Goal: Task Accomplishment & Management: Manage account settings

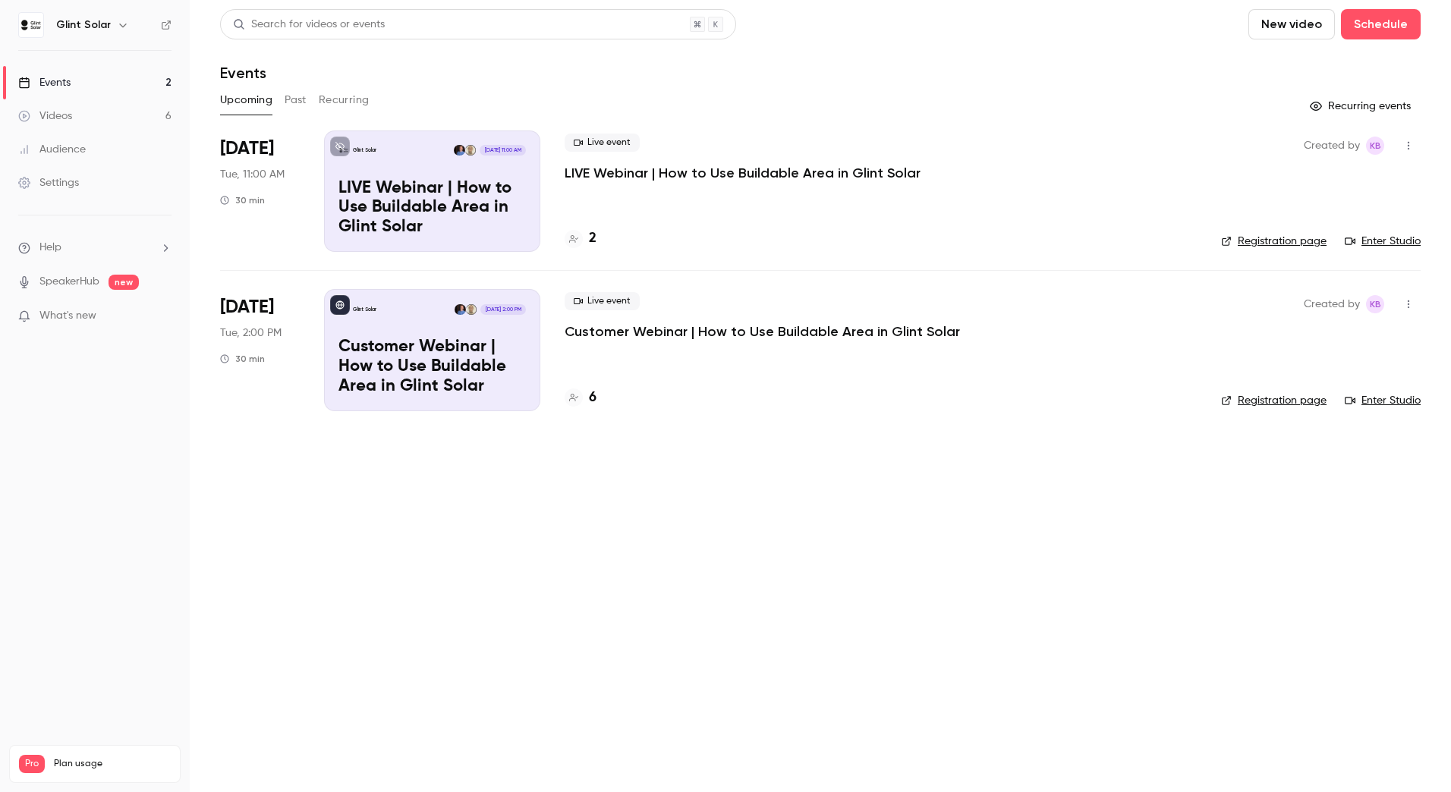
click at [642, 329] on p "Customer Webinar | How to Use Buildable Area in Glint Solar" at bounding box center [762, 332] width 395 height 18
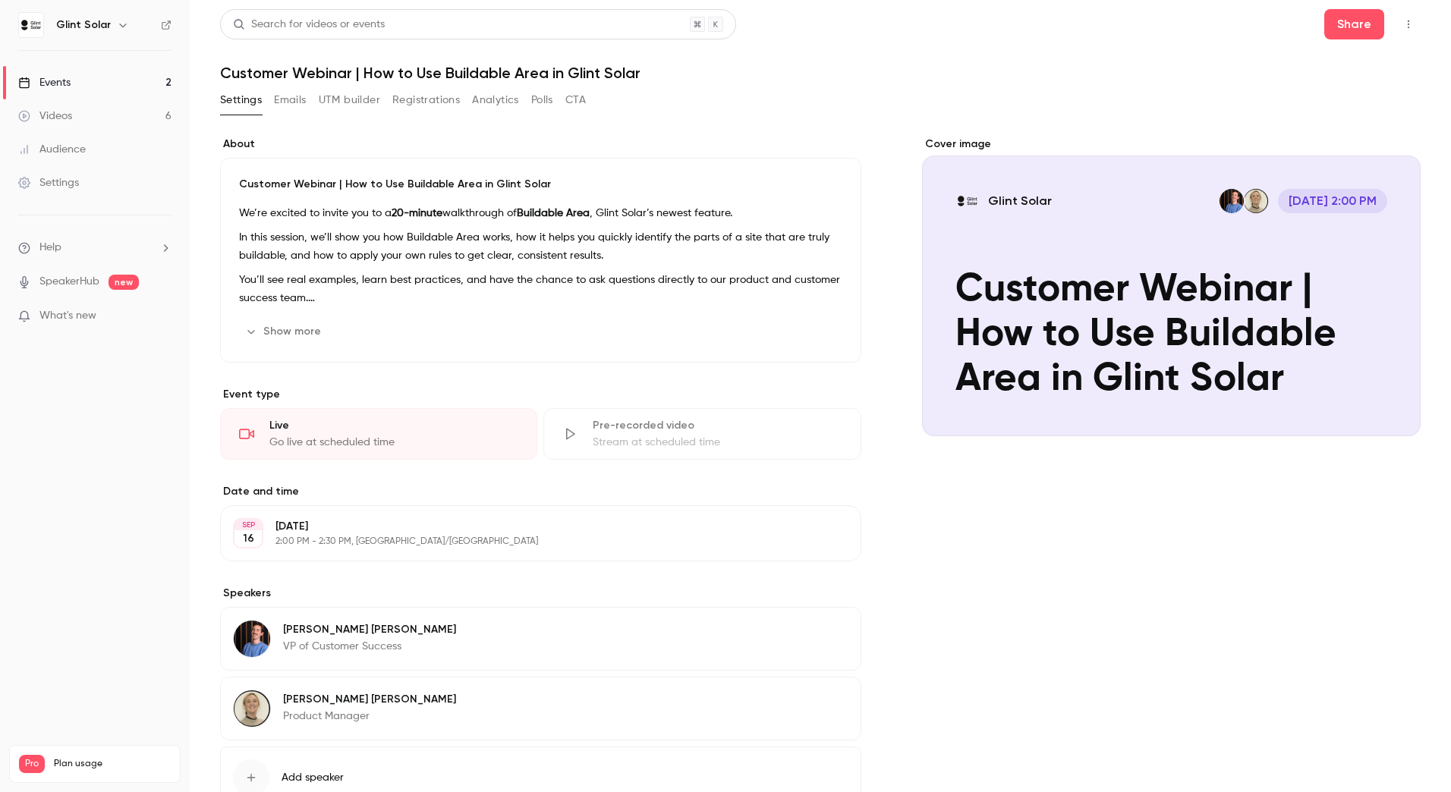
click at [440, 97] on button "Registrations" at bounding box center [426, 100] width 68 height 24
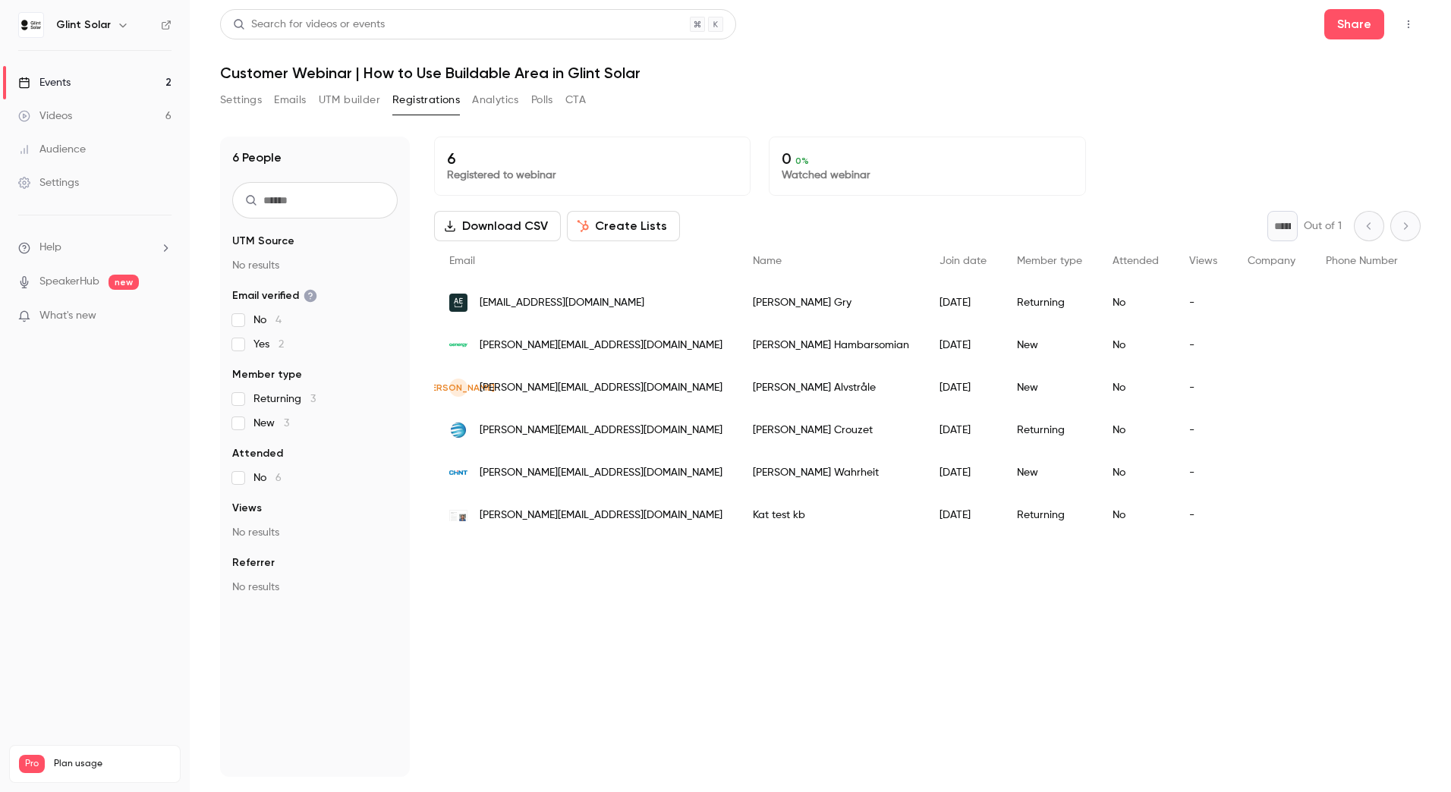
click at [63, 79] on div "Events" at bounding box center [44, 82] width 52 height 15
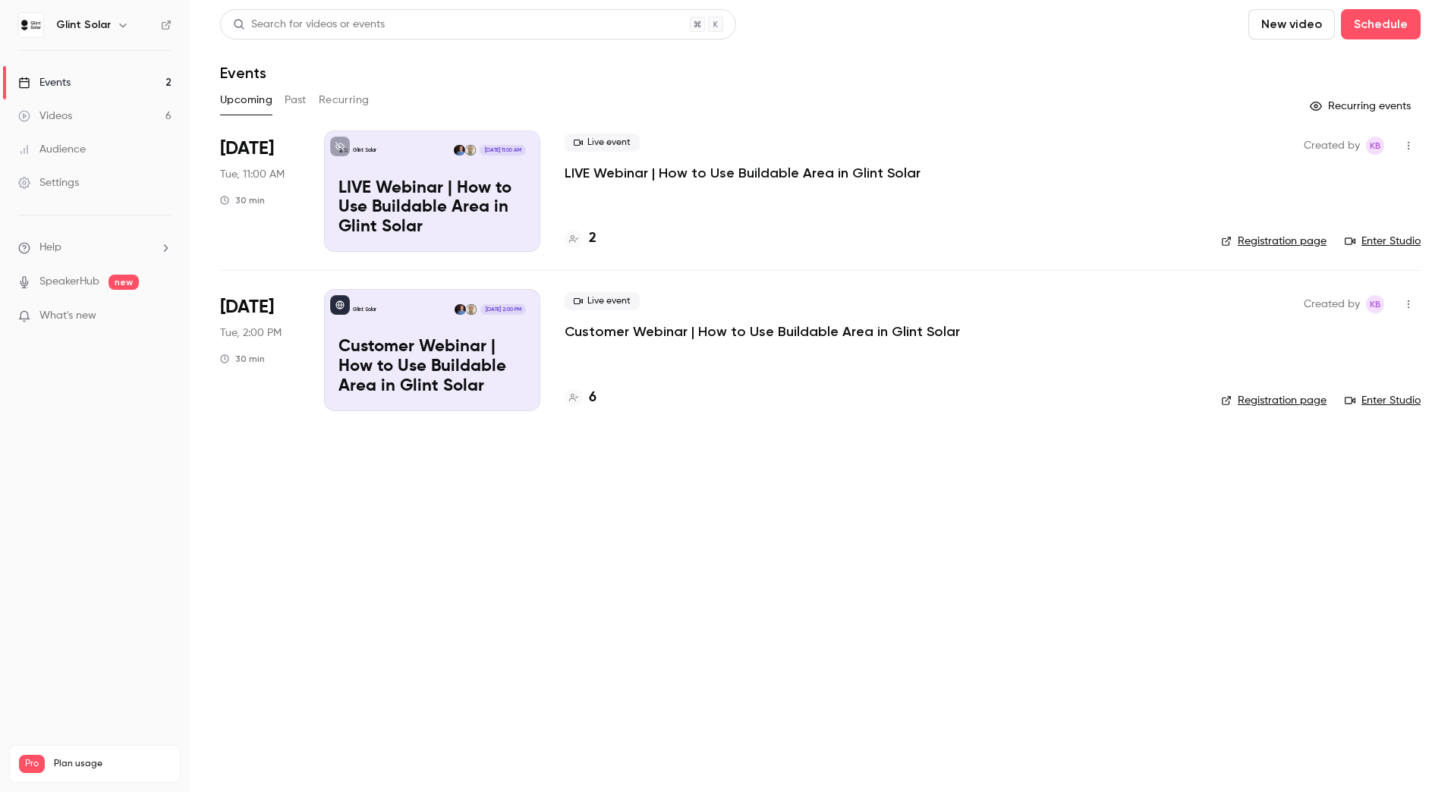
click at [467, 339] on p "Customer Webinar | How to Use Buildable Area in Glint Solar" at bounding box center [432, 367] width 187 height 58
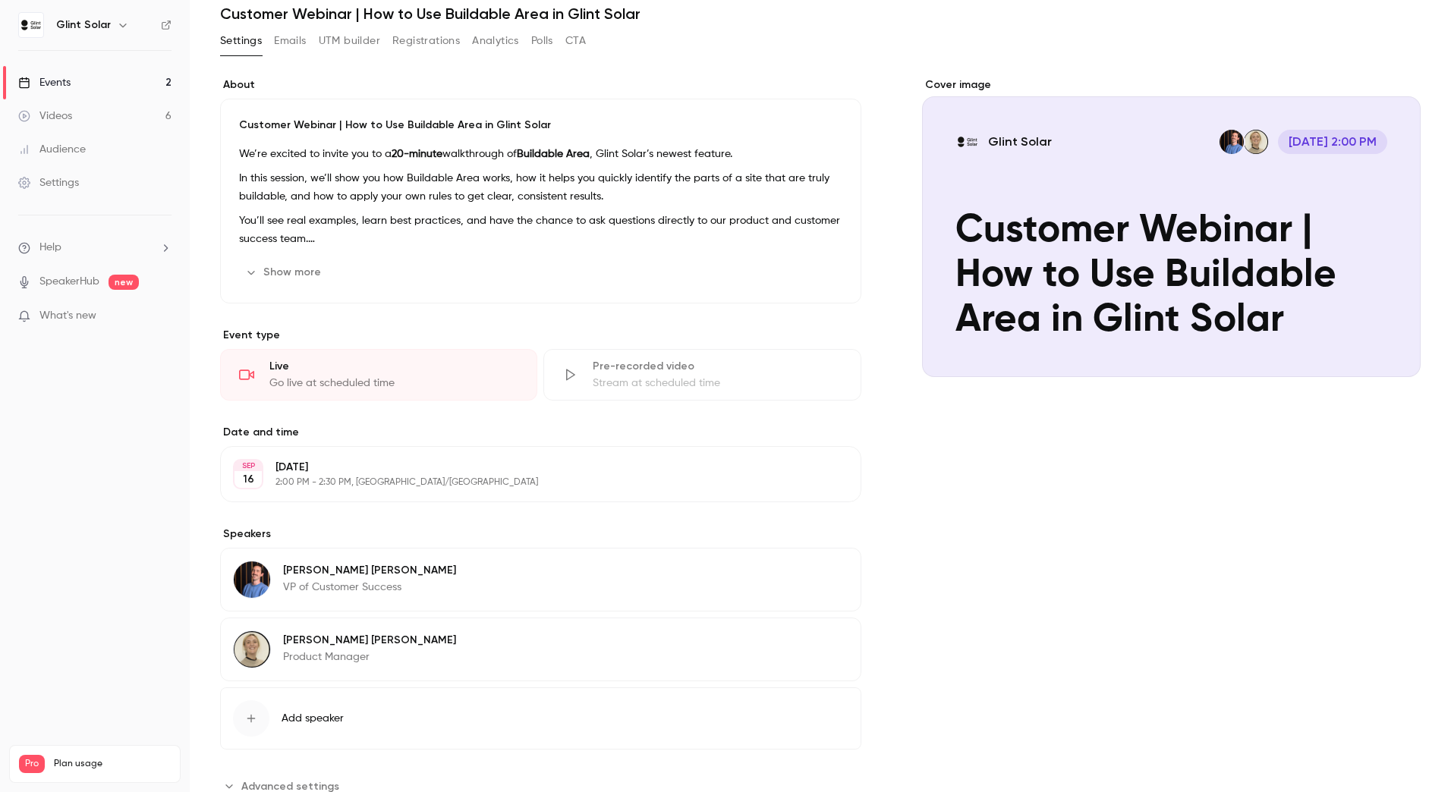
scroll to position [111, 0]
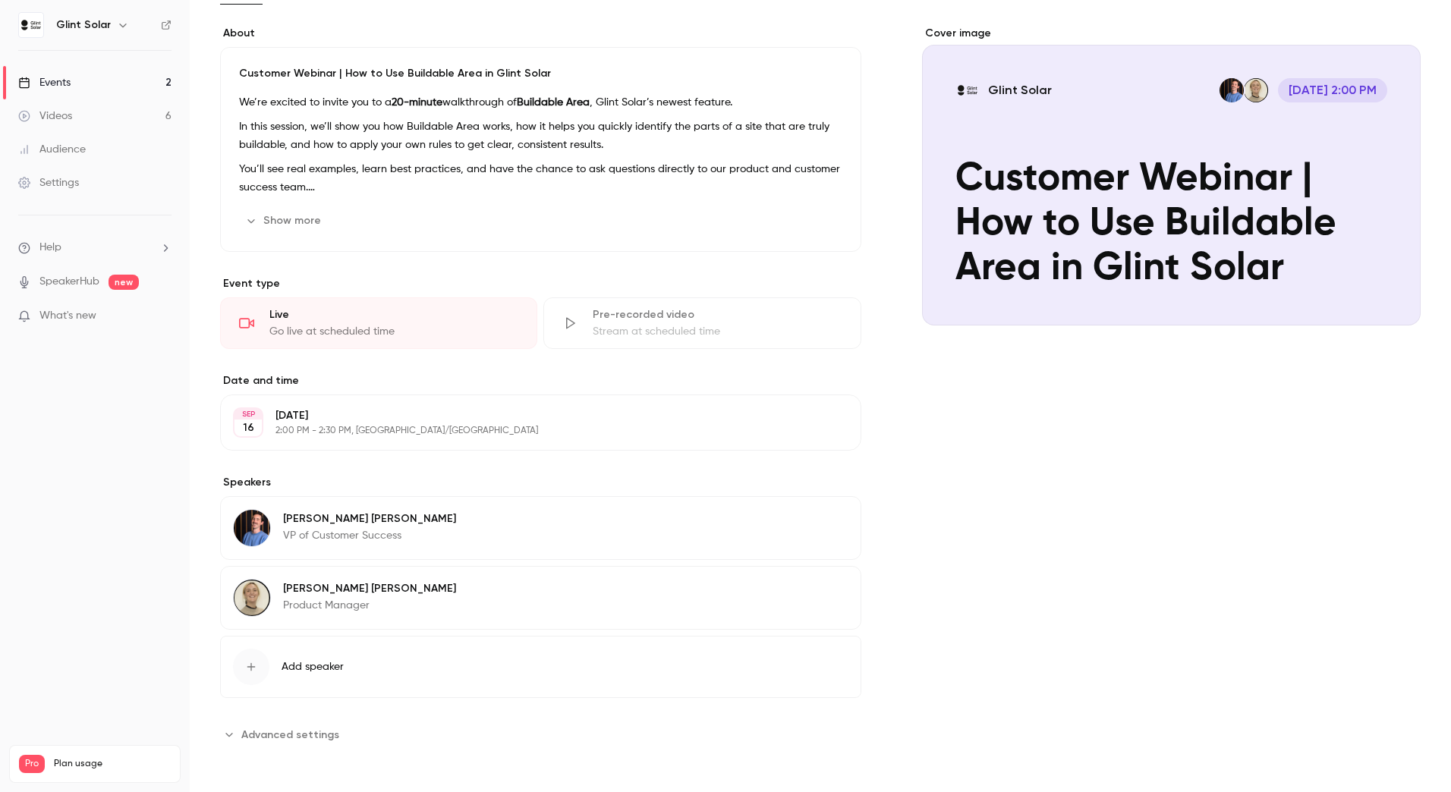
click at [232, 733] on icon "Advanced settings" at bounding box center [229, 735] width 12 height 12
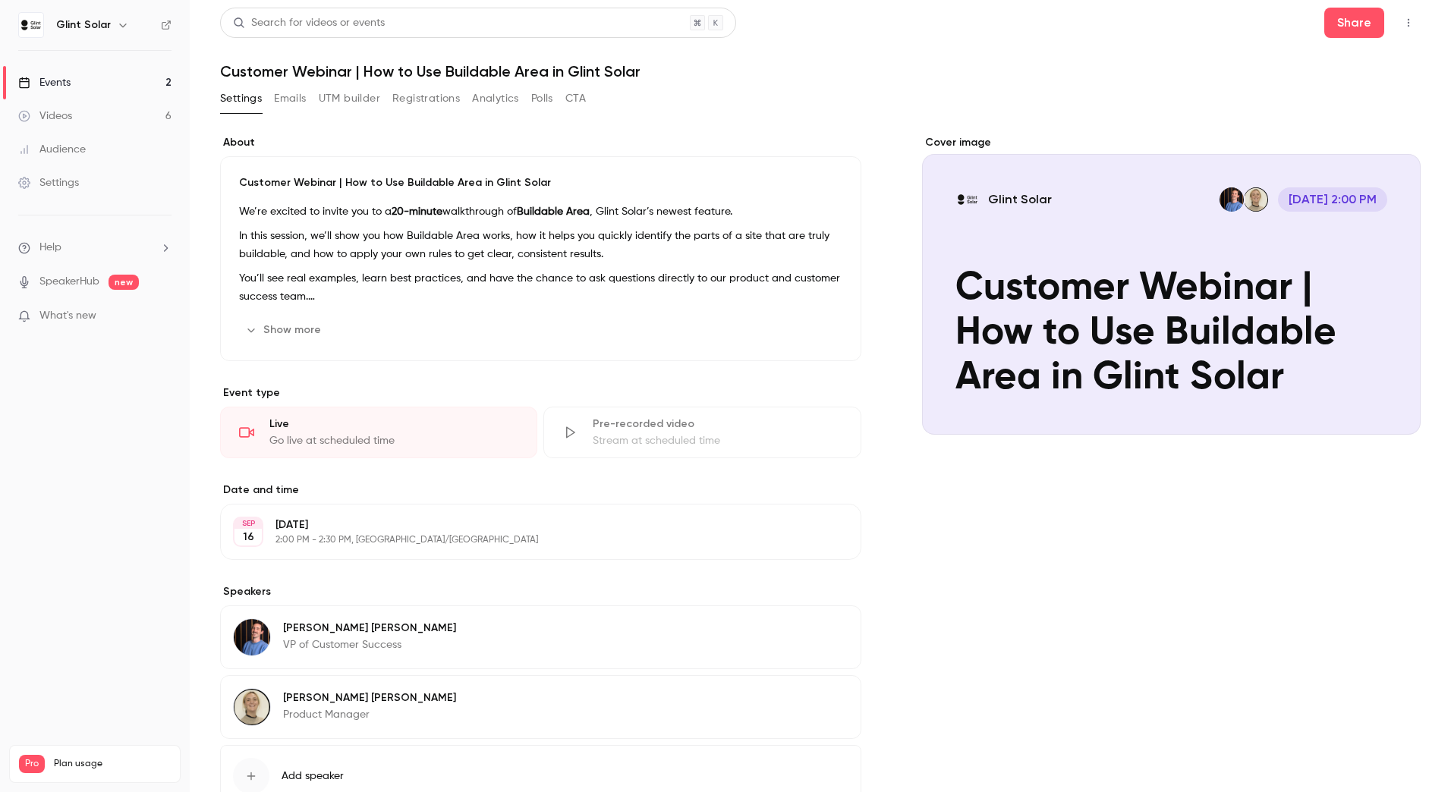
scroll to position [0, 0]
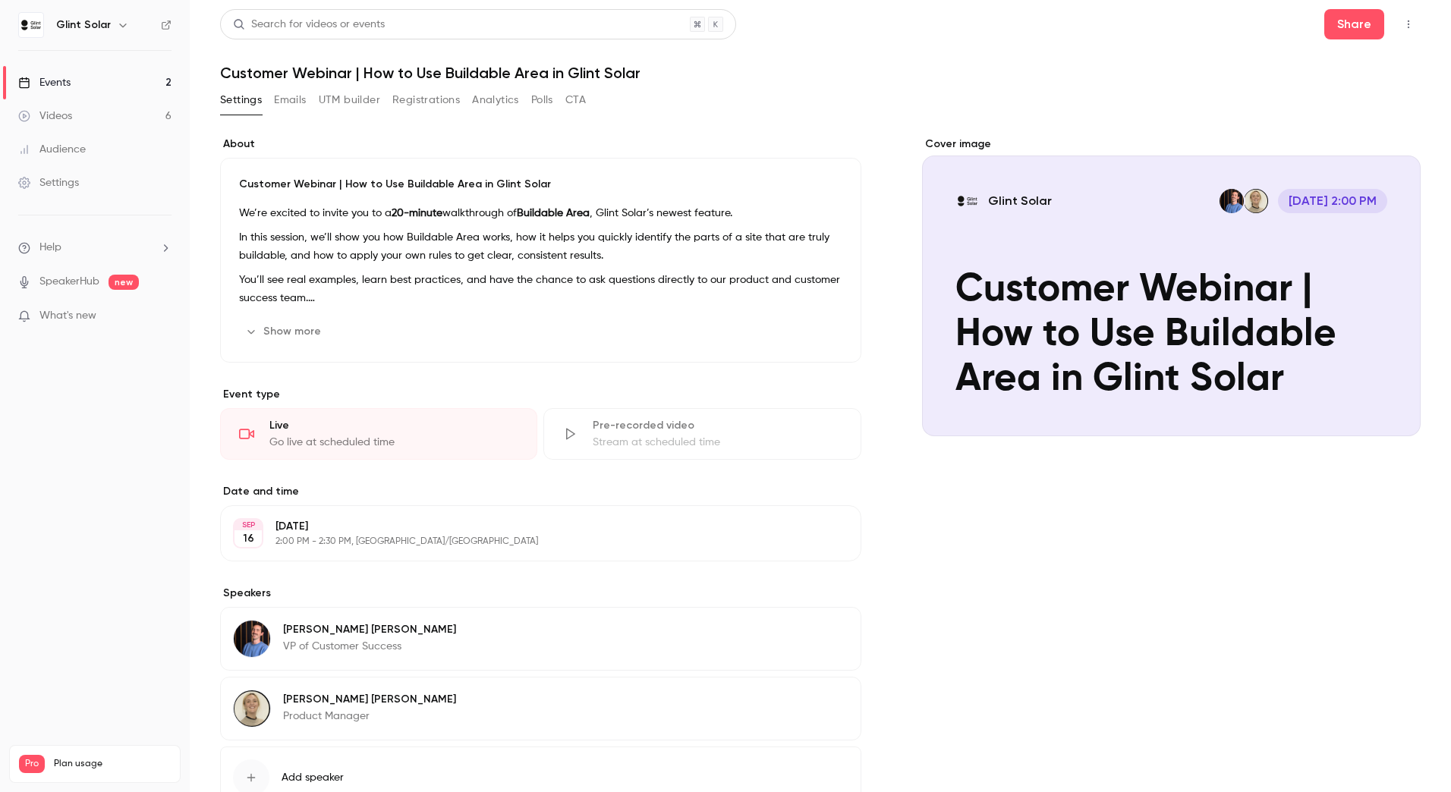
click at [297, 325] on button "Show more" at bounding box center [284, 332] width 91 height 24
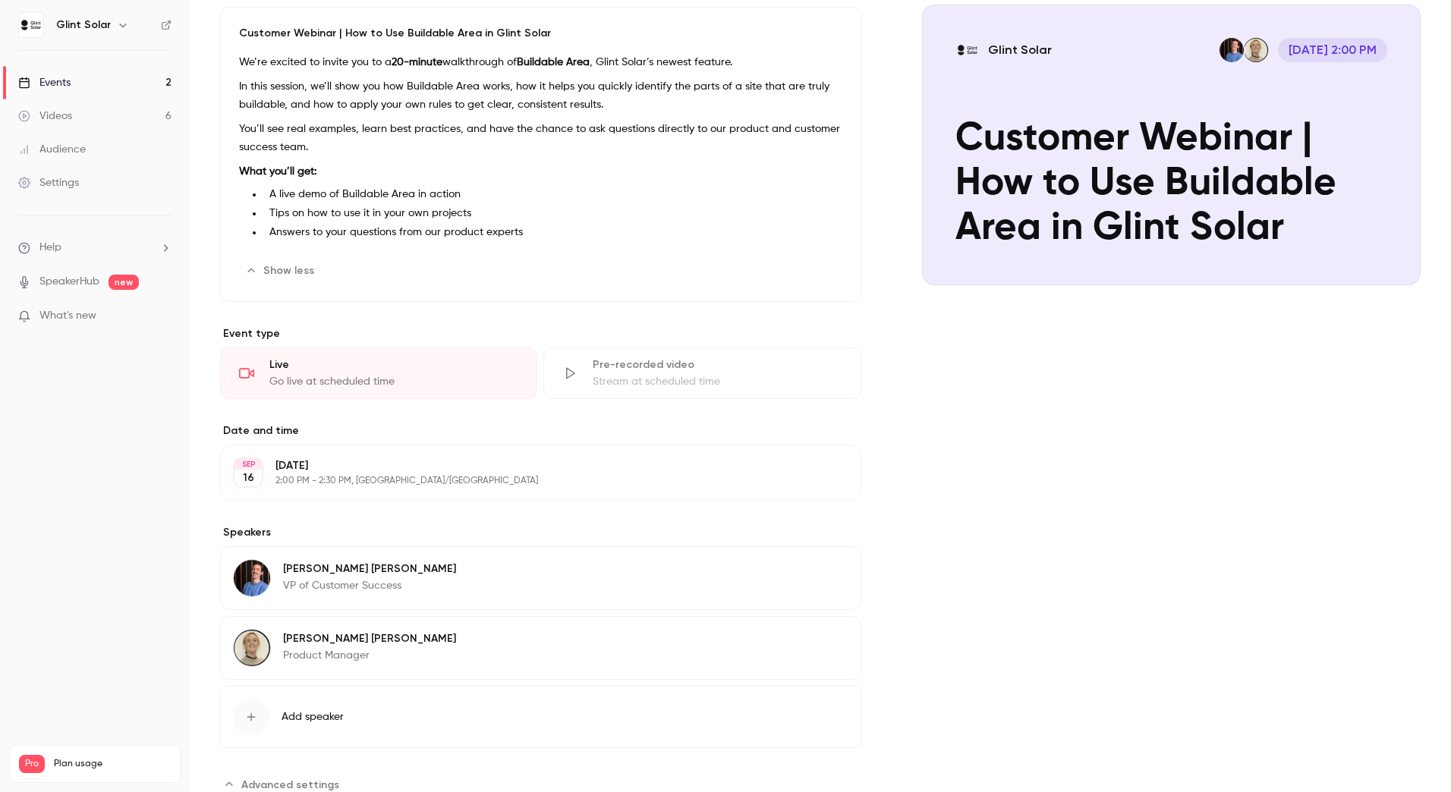
scroll to position [152, 0]
click at [392, 376] on div "Go live at scheduled time" at bounding box center [393, 380] width 249 height 15
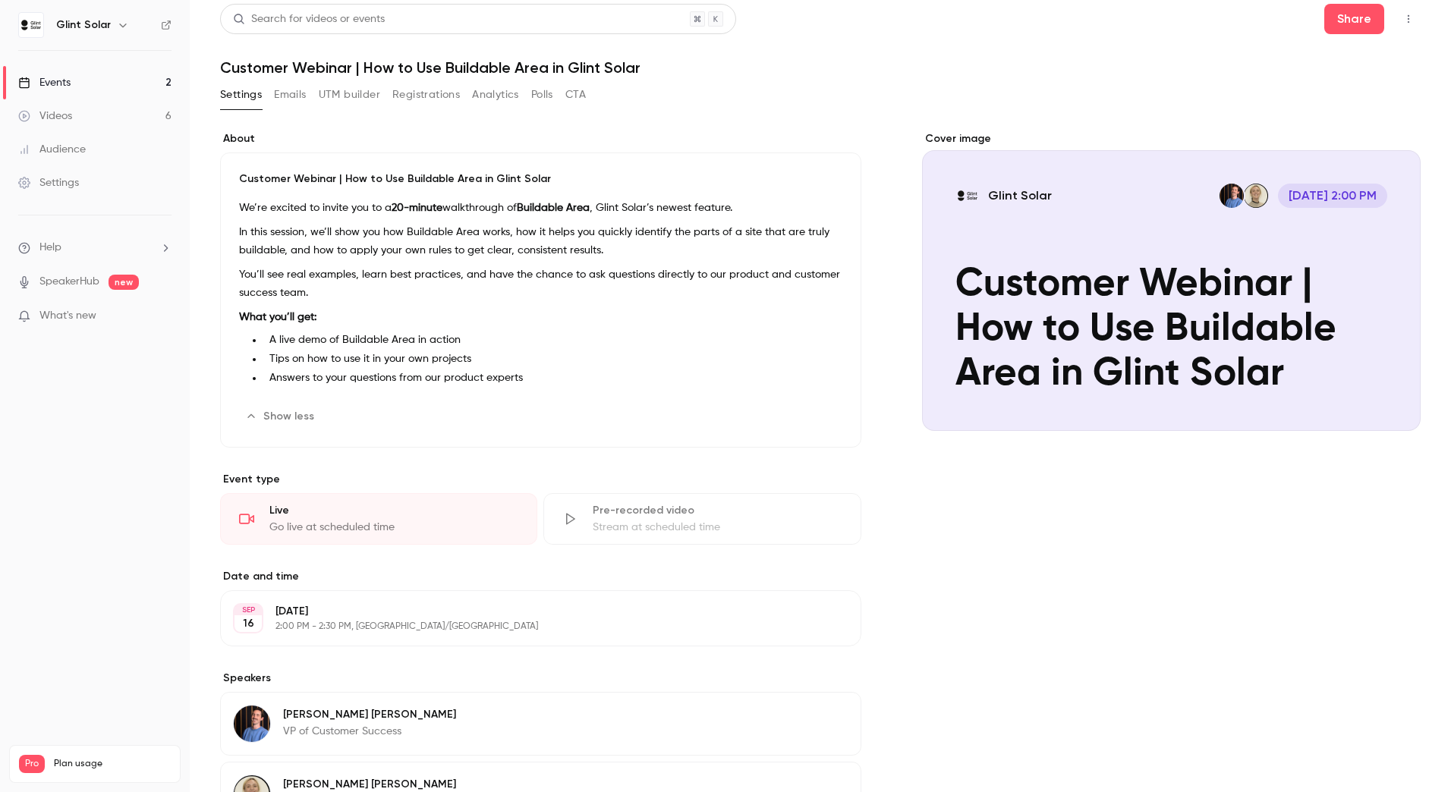
scroll to position [0, 0]
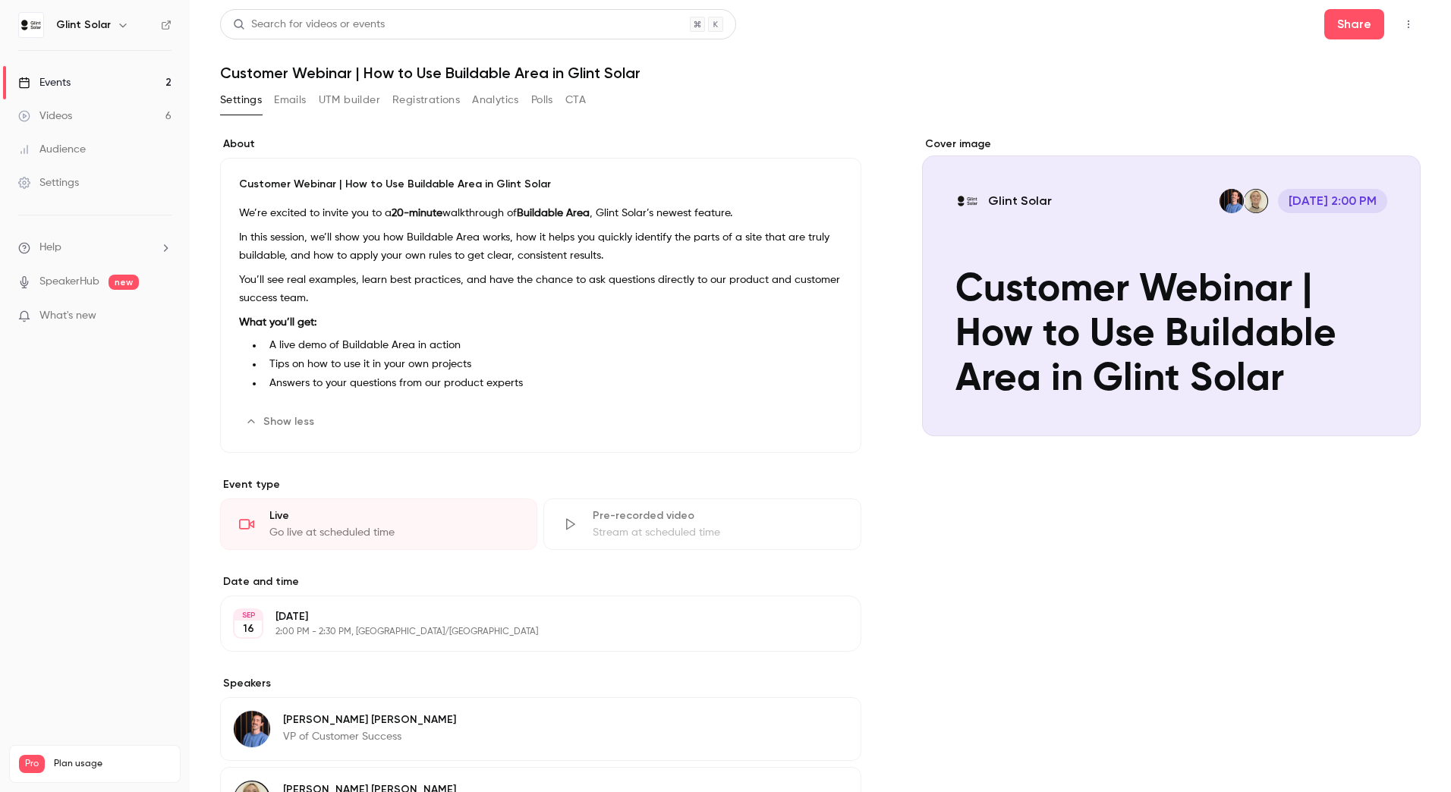
click at [291, 99] on button "Emails" at bounding box center [290, 100] width 32 height 24
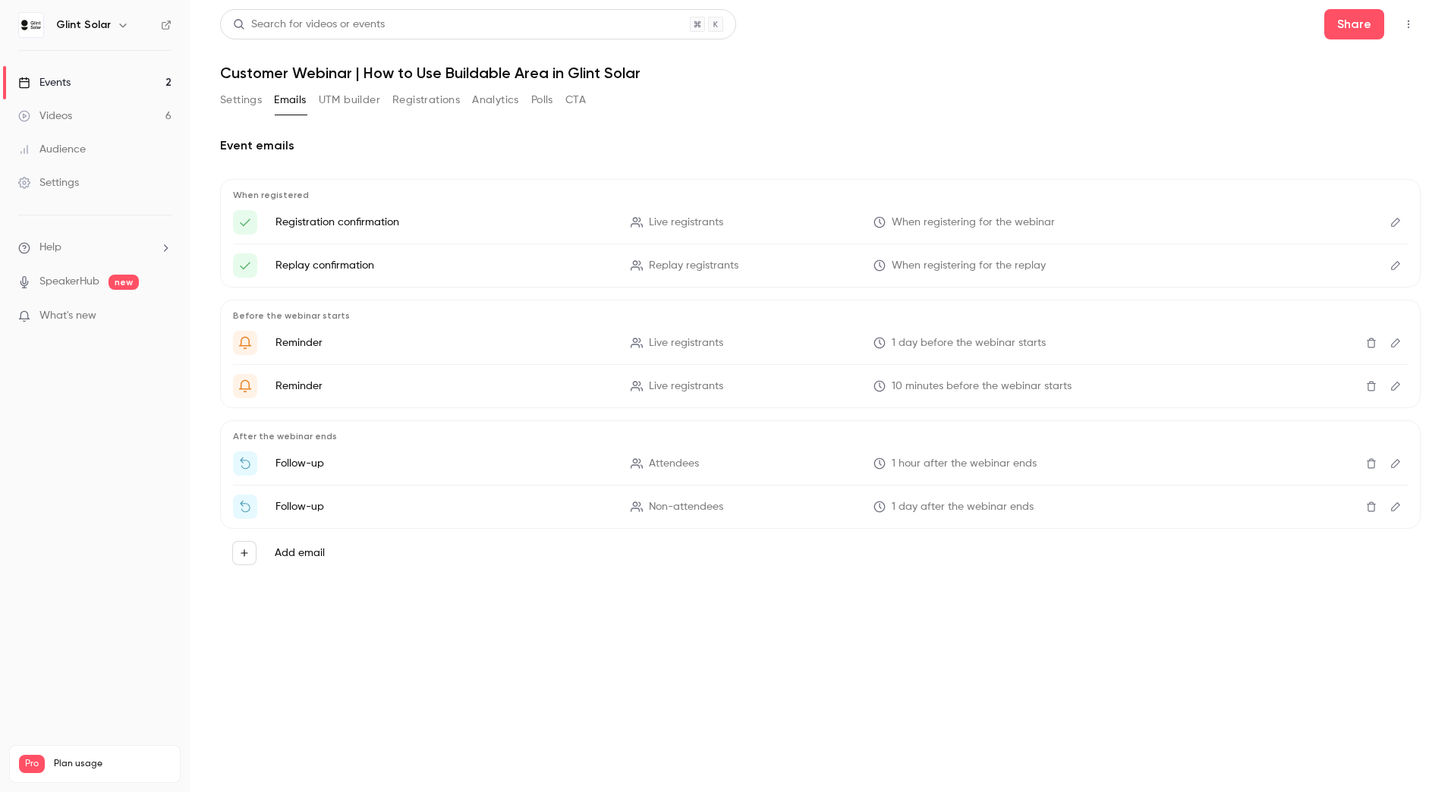
click at [367, 97] on button "UTM builder" at bounding box center [349, 100] width 61 height 24
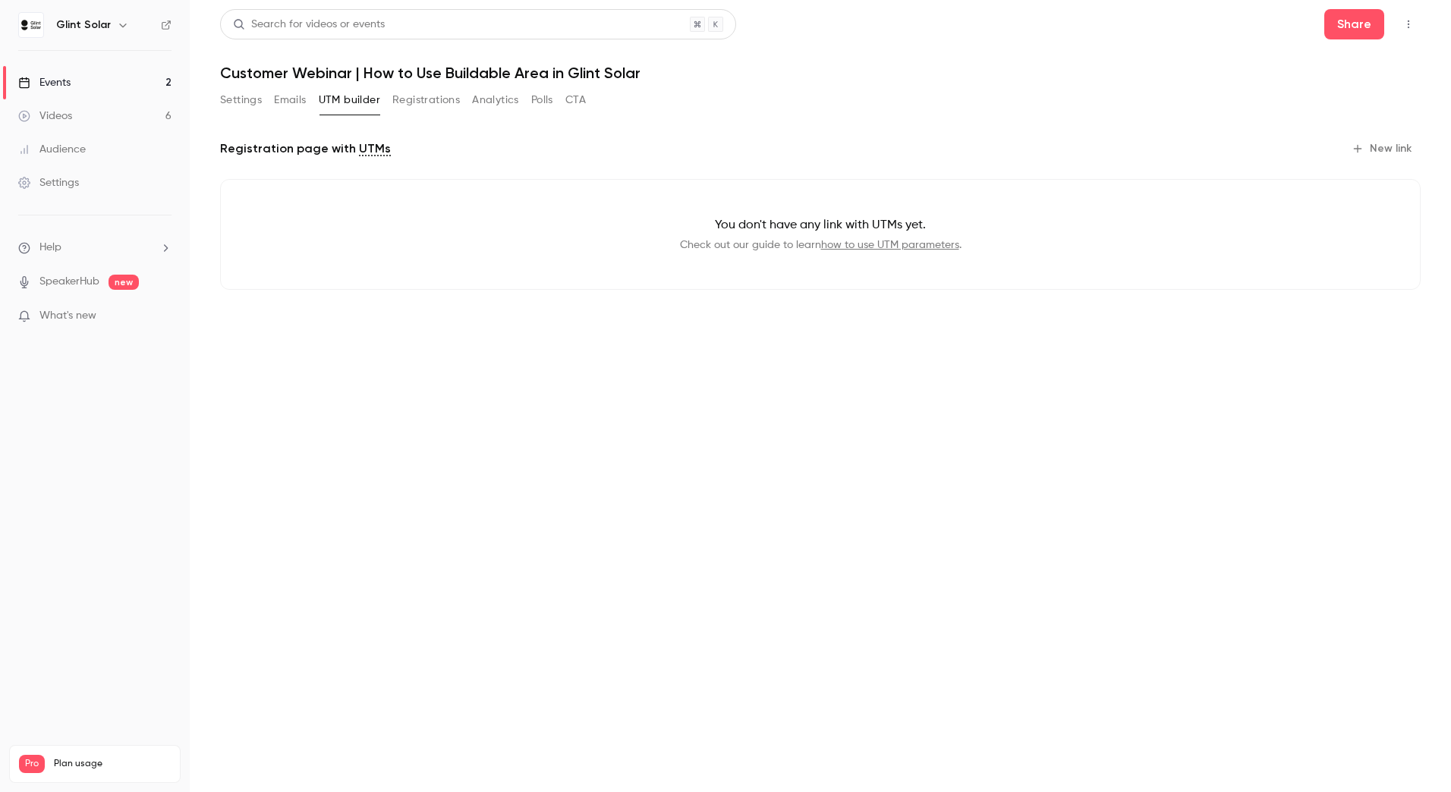
click at [425, 97] on button "Registrations" at bounding box center [426, 100] width 68 height 24
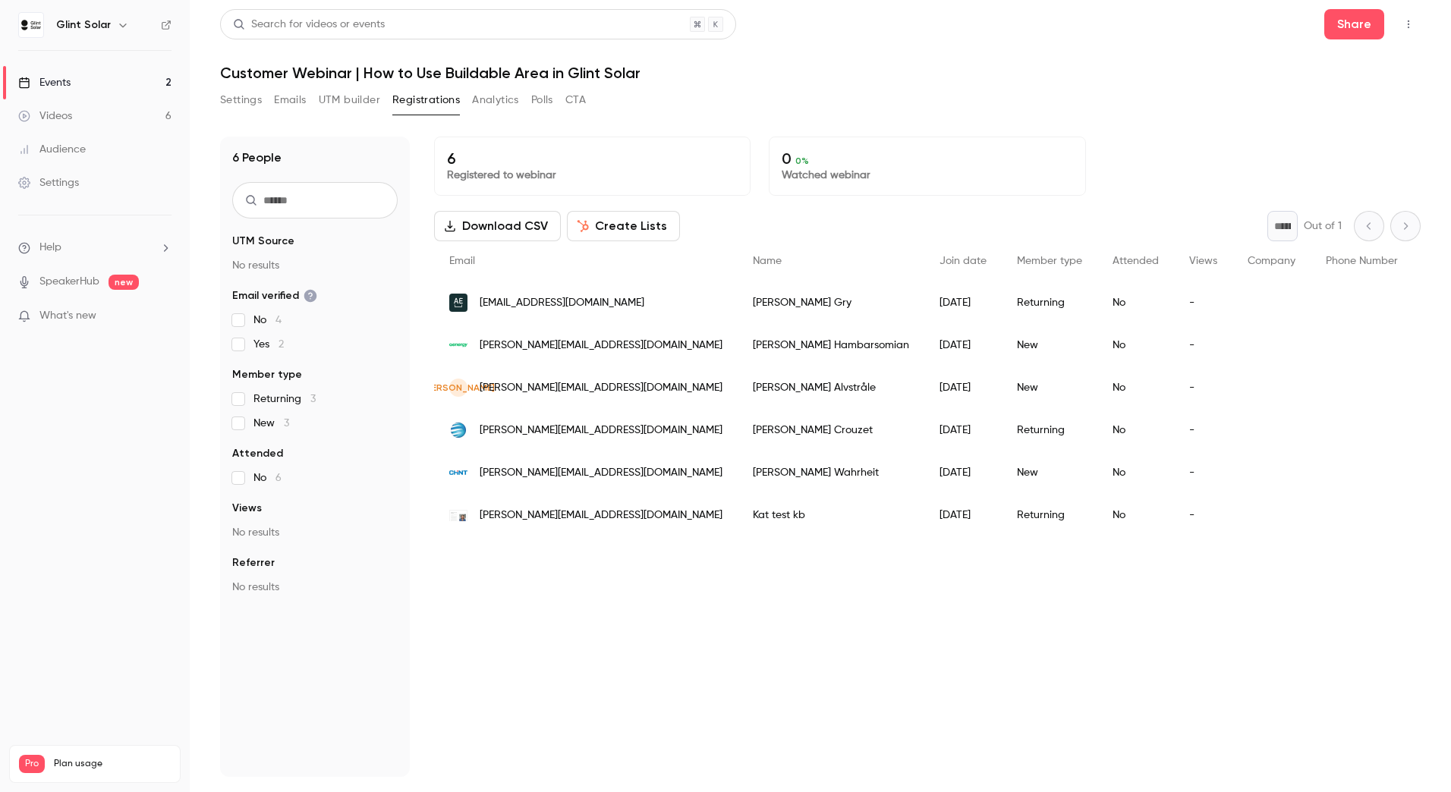
click at [506, 103] on button "Analytics" at bounding box center [495, 100] width 47 height 24
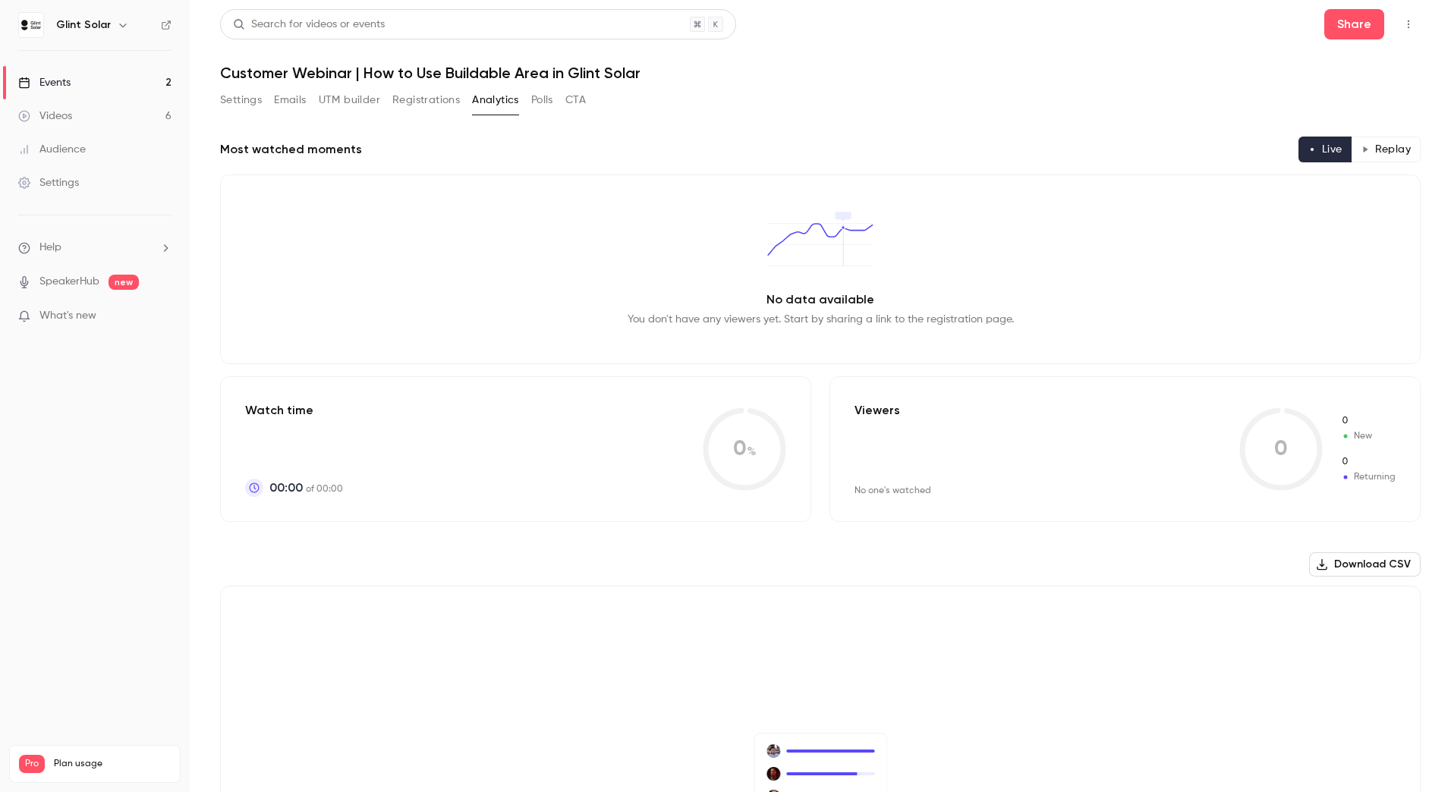
click at [552, 104] on button "Polls" at bounding box center [542, 100] width 22 height 24
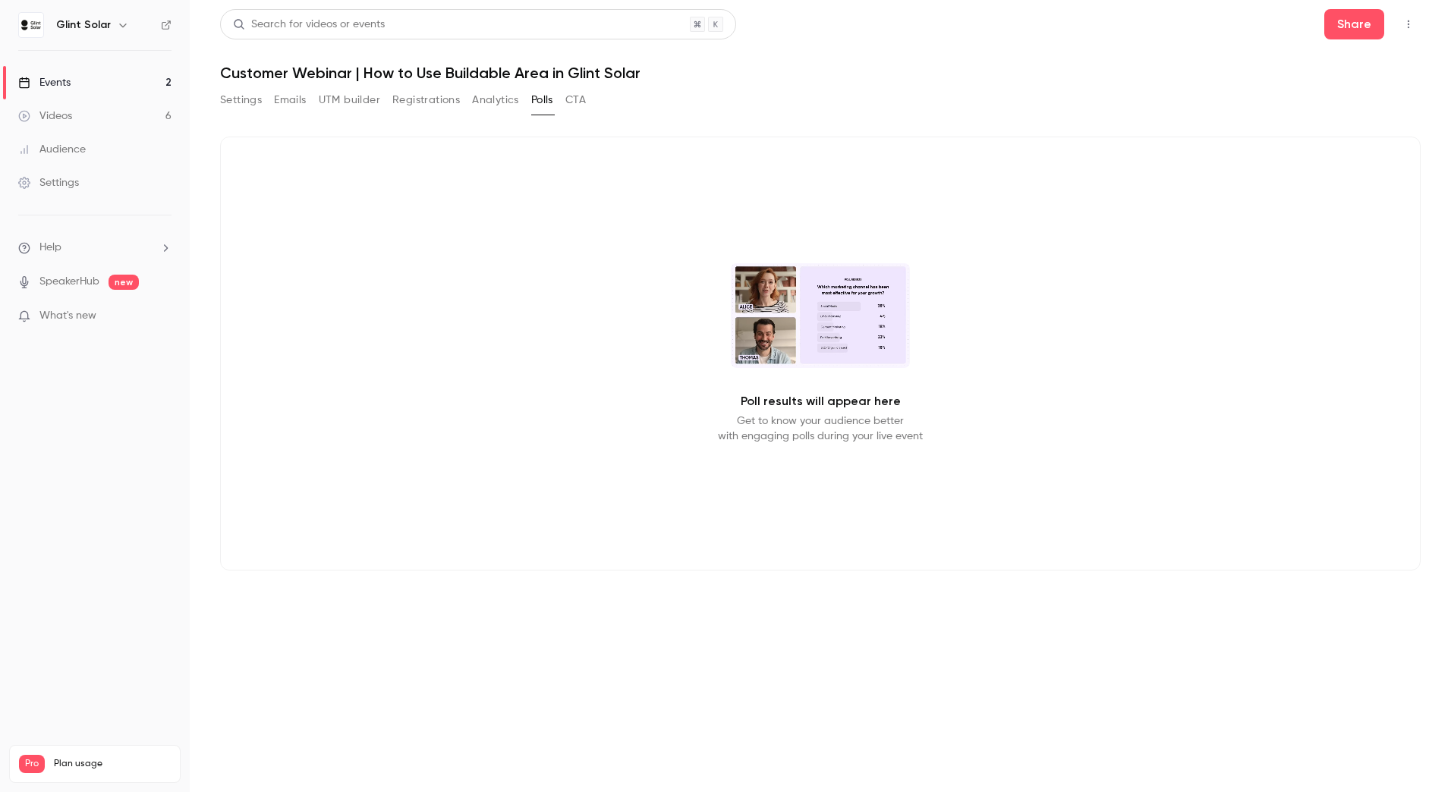
click at [440, 96] on button "Registrations" at bounding box center [426, 100] width 68 height 24
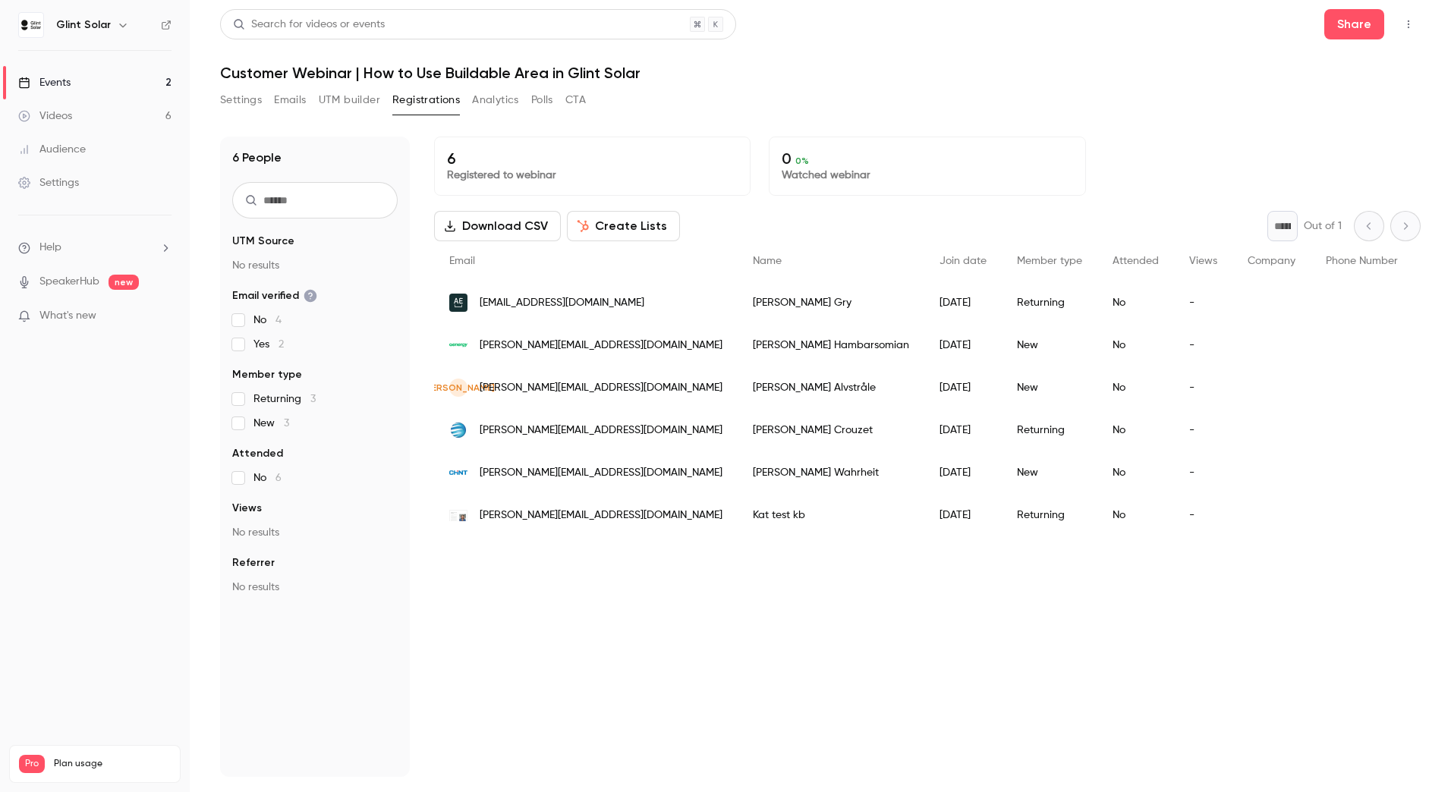
click at [54, 79] on div "Events" at bounding box center [44, 82] width 52 height 15
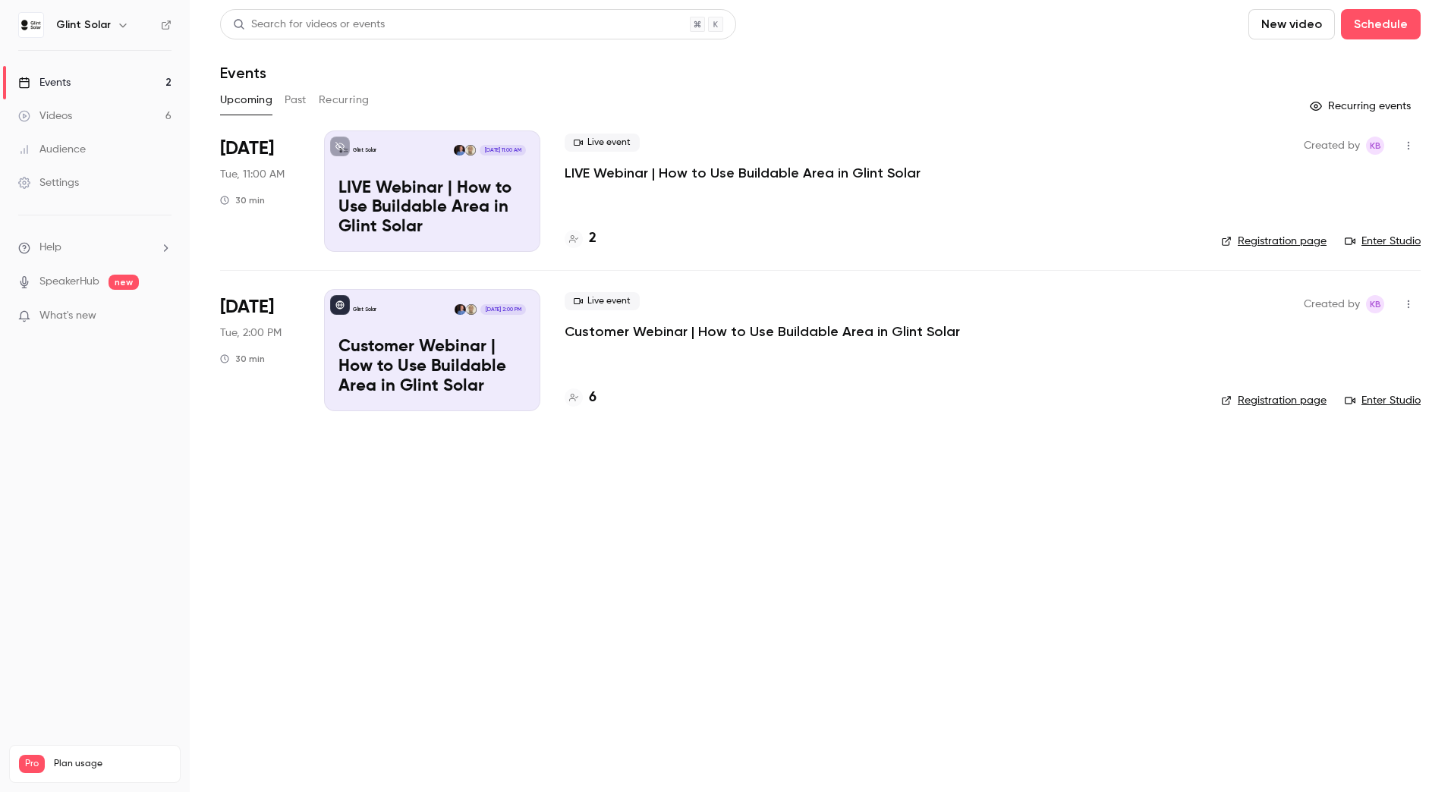
click at [1407, 147] on icon "button" at bounding box center [1409, 145] width 12 height 11
click at [1324, 301] on div "Cancel event" at bounding box center [1350, 302] width 115 height 15
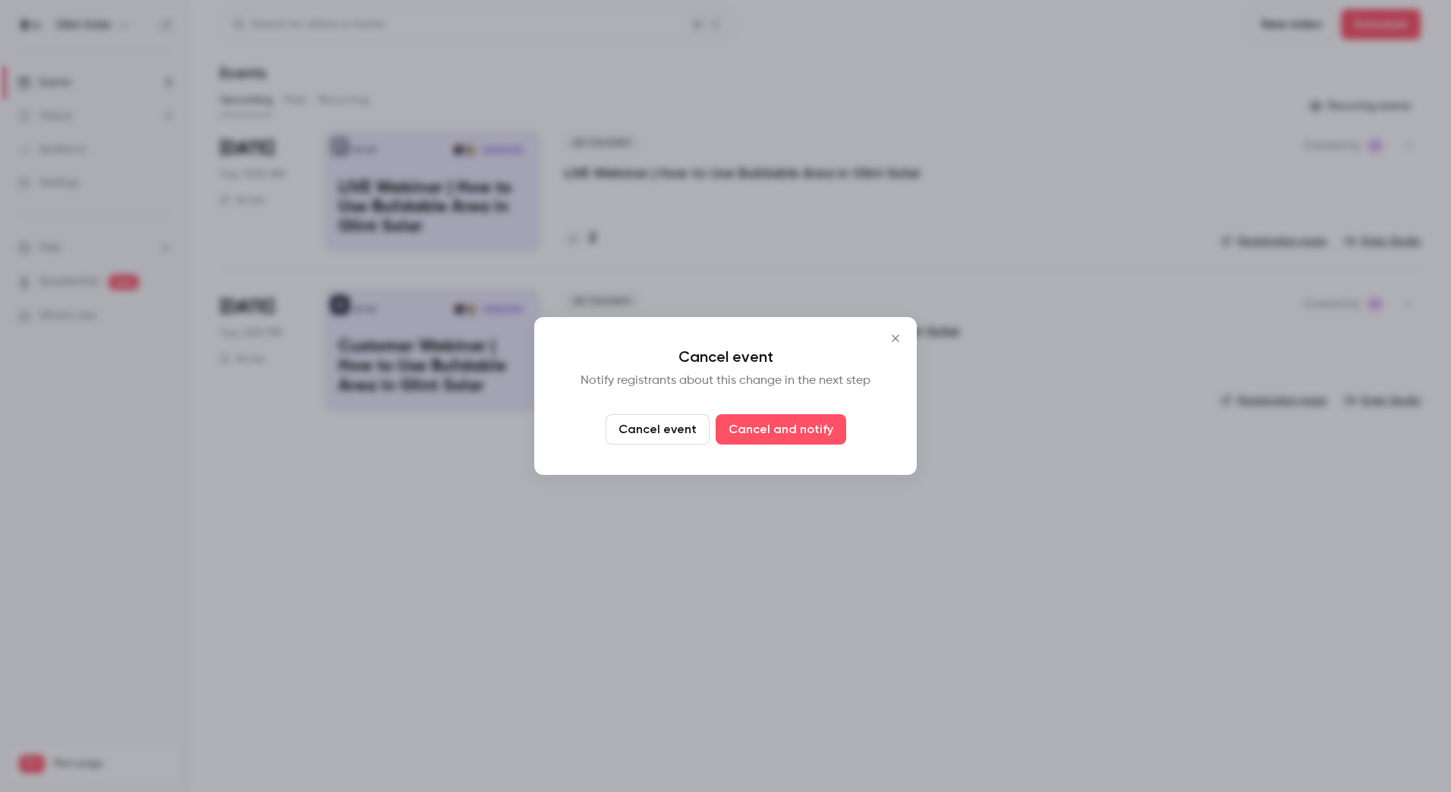
click at [896, 337] on icon "Close" at bounding box center [895, 338] width 18 height 12
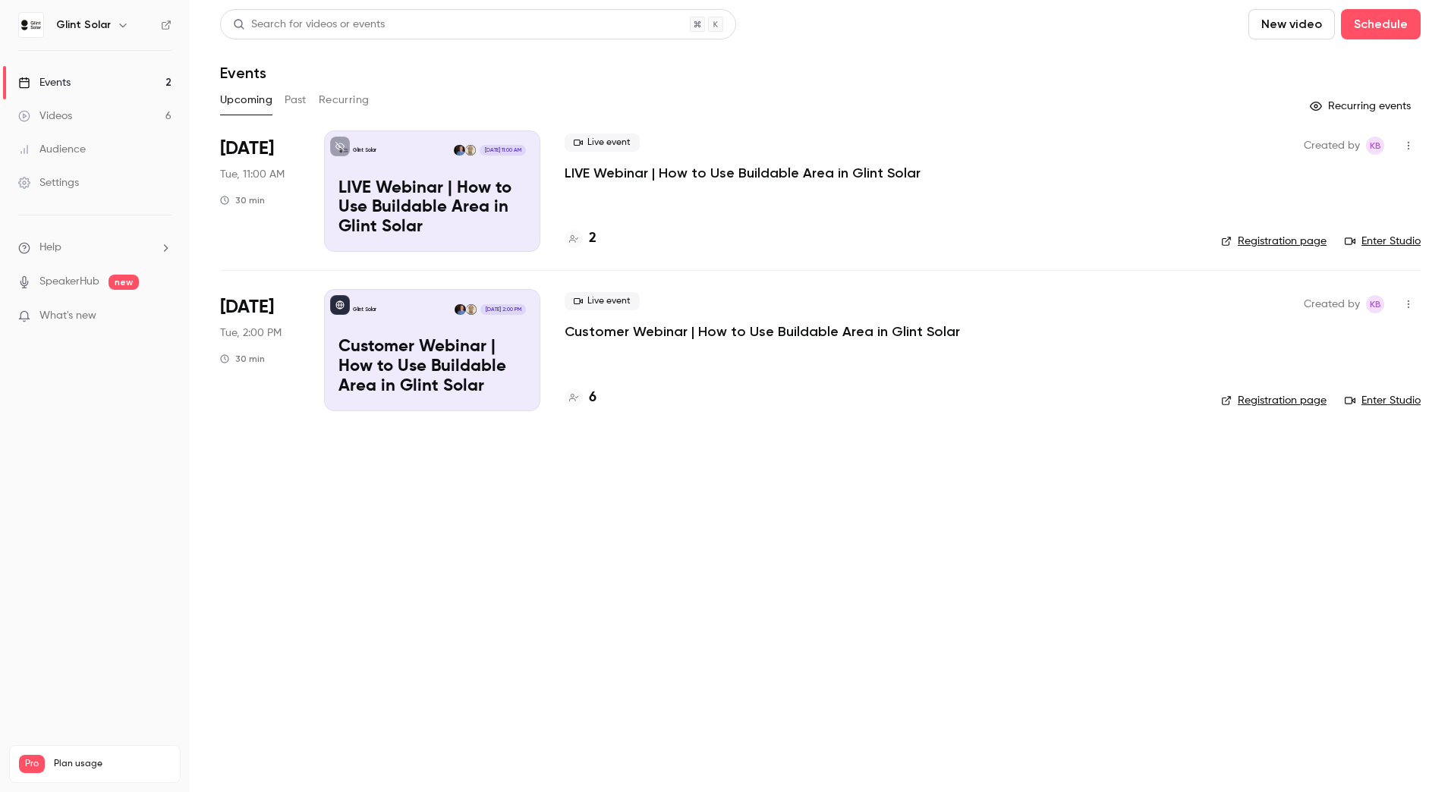
click at [1412, 142] on icon "button" at bounding box center [1409, 145] width 12 height 11
click at [647, 206] on div at bounding box center [725, 396] width 1451 height 792
click at [1411, 144] on icon "button" at bounding box center [1409, 145] width 12 height 11
click at [1308, 342] on div "Delete" at bounding box center [1350, 342] width 115 height 15
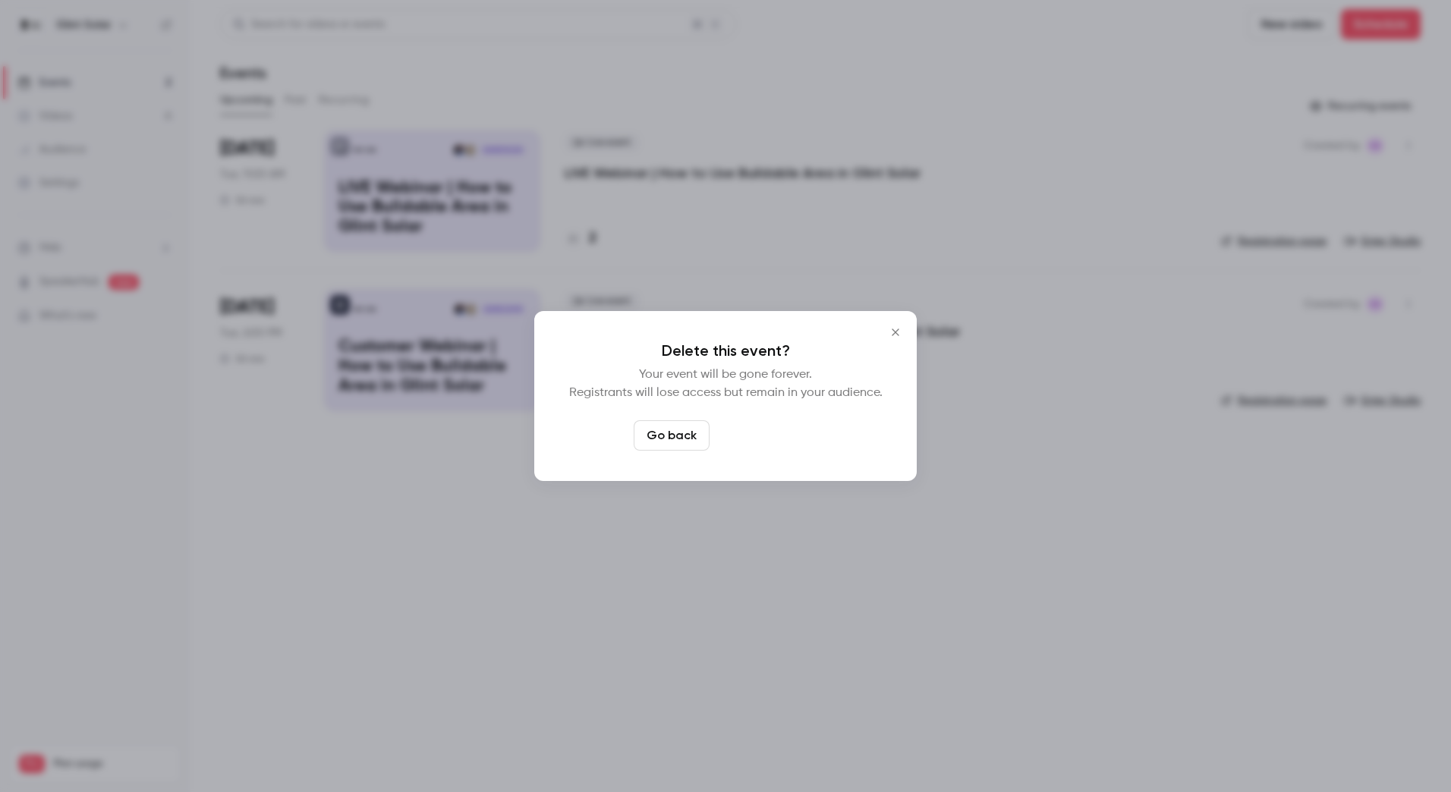
click at [775, 437] on button "Delete event" at bounding box center [767, 435] width 102 height 30
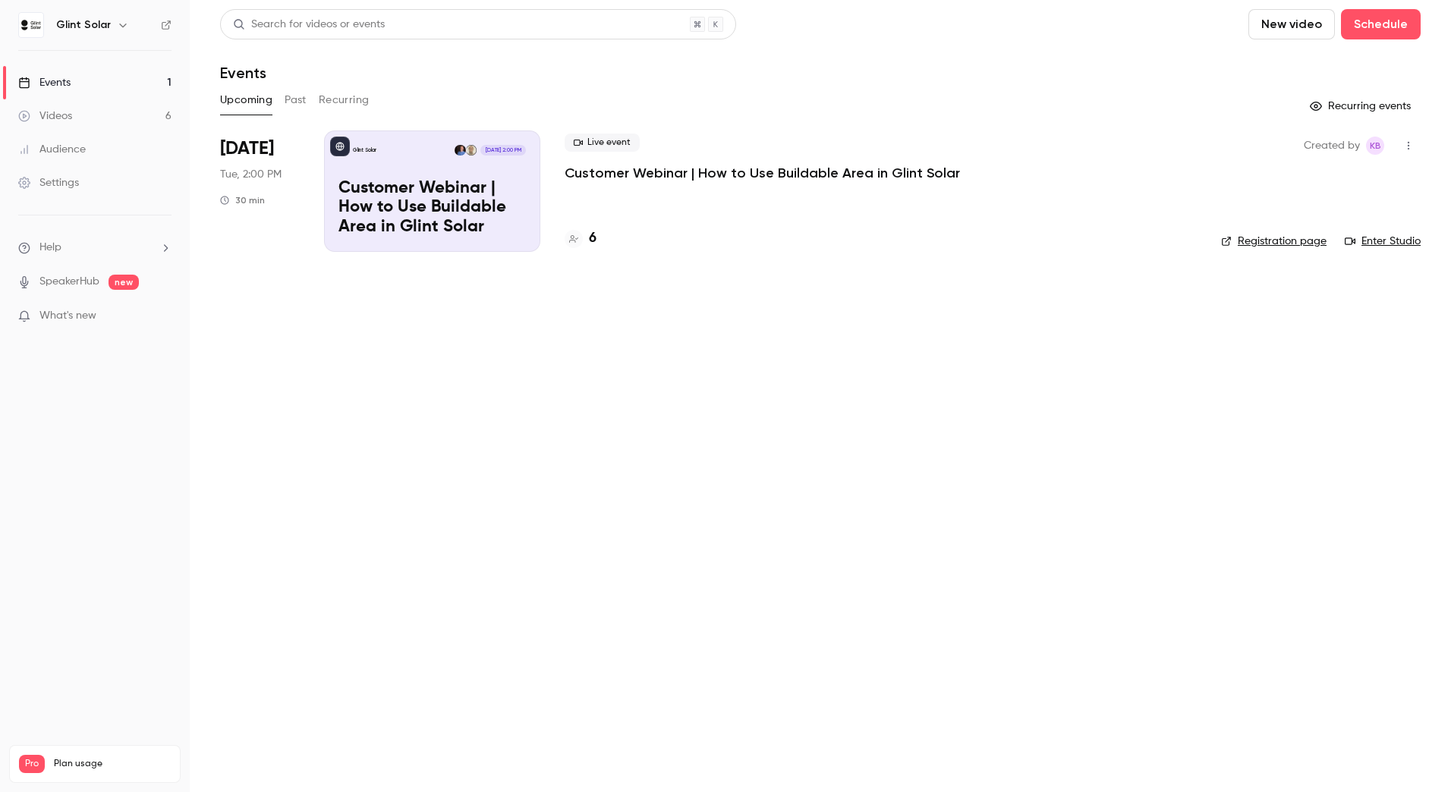
click at [722, 172] on p "Customer Webinar | How to Use Buildable Area in Glint Solar" at bounding box center [762, 173] width 395 height 18
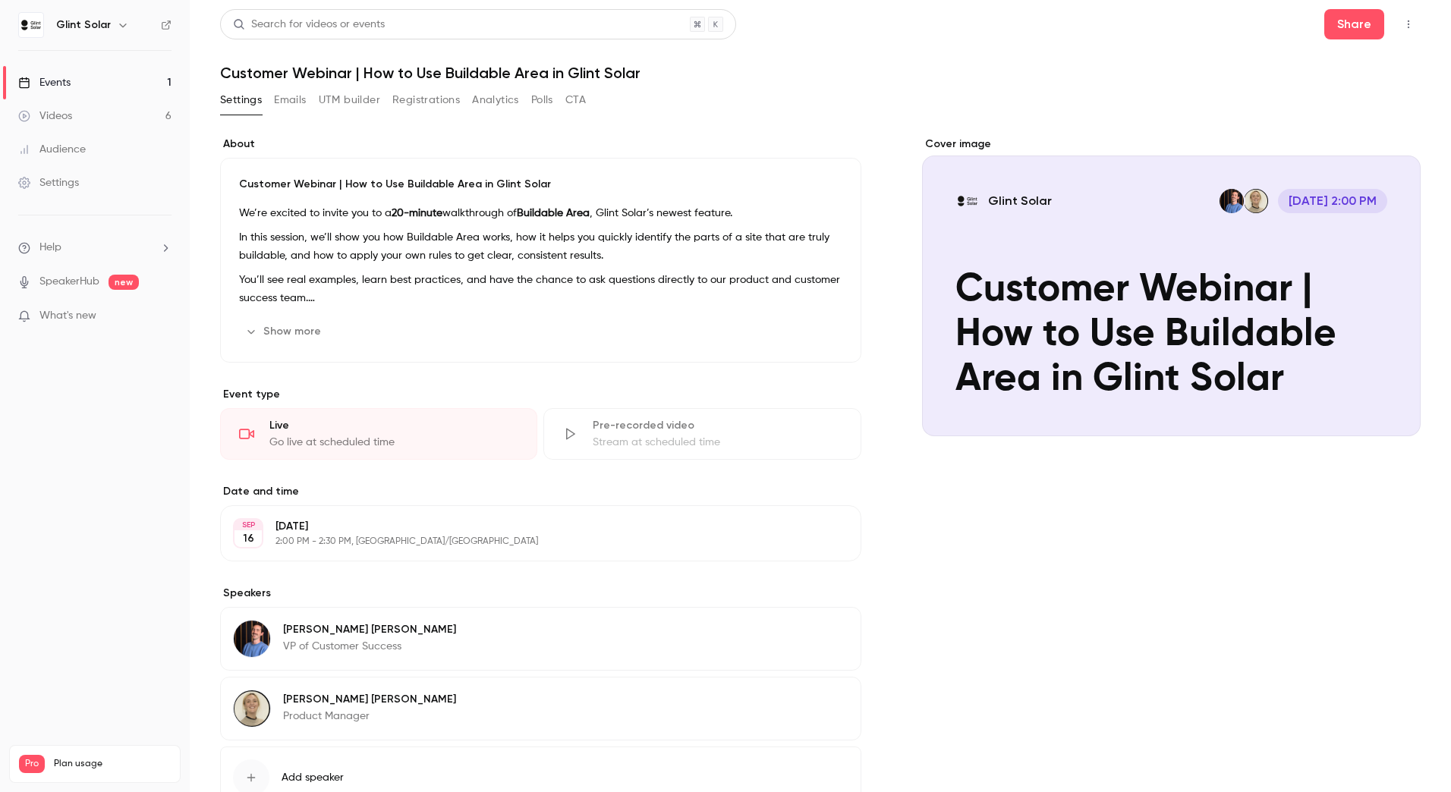
click at [427, 101] on button "Registrations" at bounding box center [426, 100] width 68 height 24
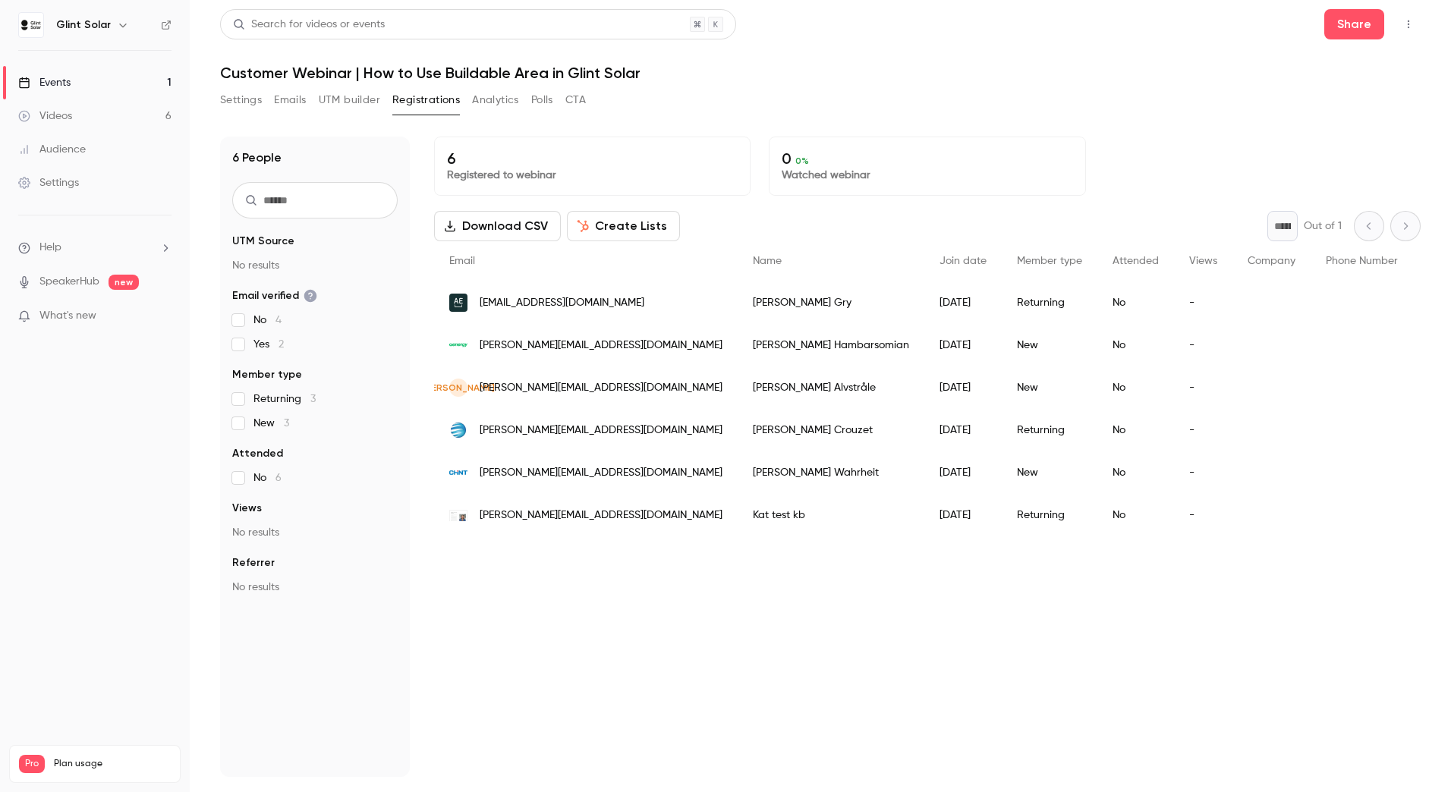
click at [83, 84] on link "Events 1" at bounding box center [95, 82] width 190 height 33
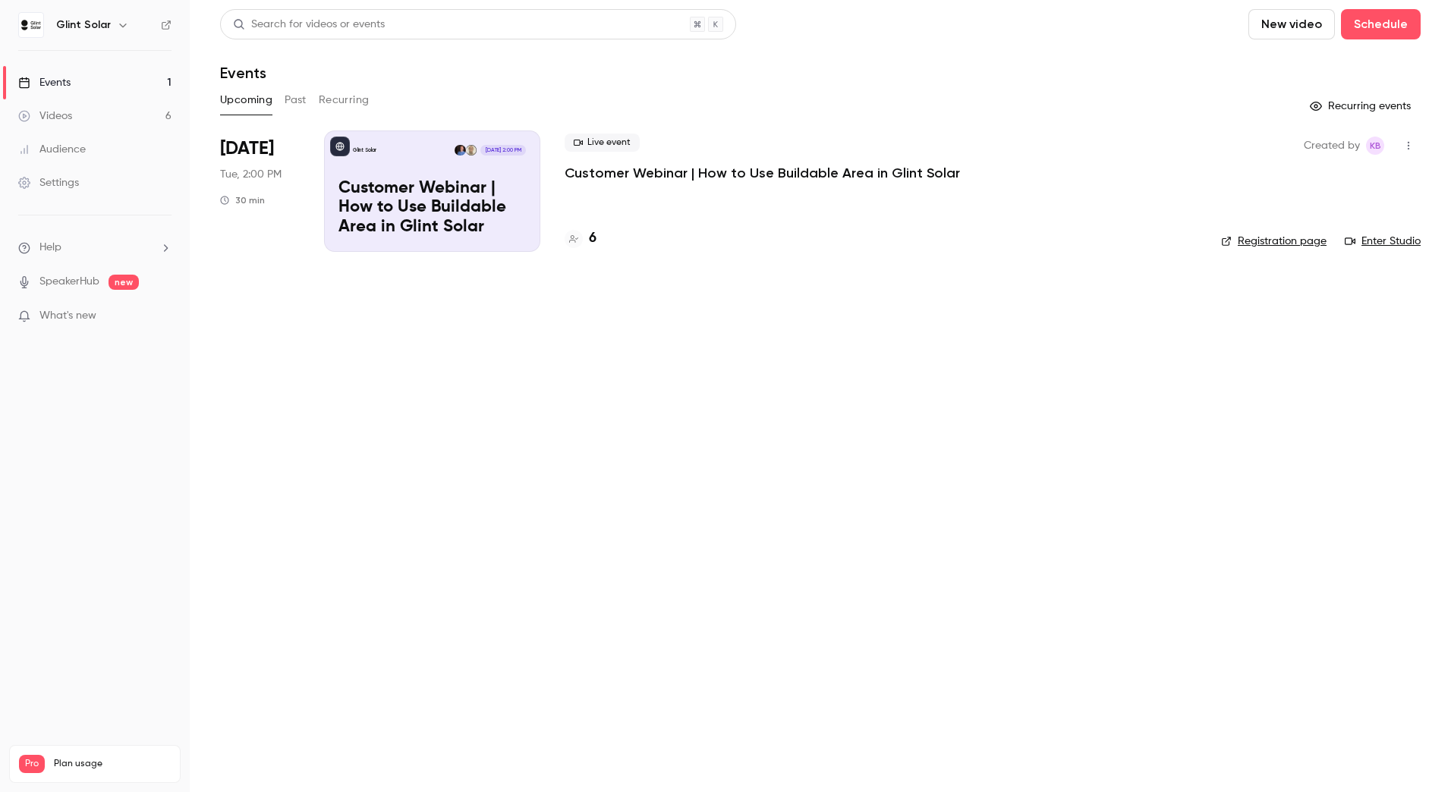
click at [1411, 143] on icon "button" at bounding box center [1409, 145] width 12 height 11
click at [520, 434] on div at bounding box center [725, 396] width 1451 height 792
click at [648, 174] on p "Customer Webinar | How to Use Buildable Area in Glint Solar" at bounding box center [762, 173] width 395 height 18
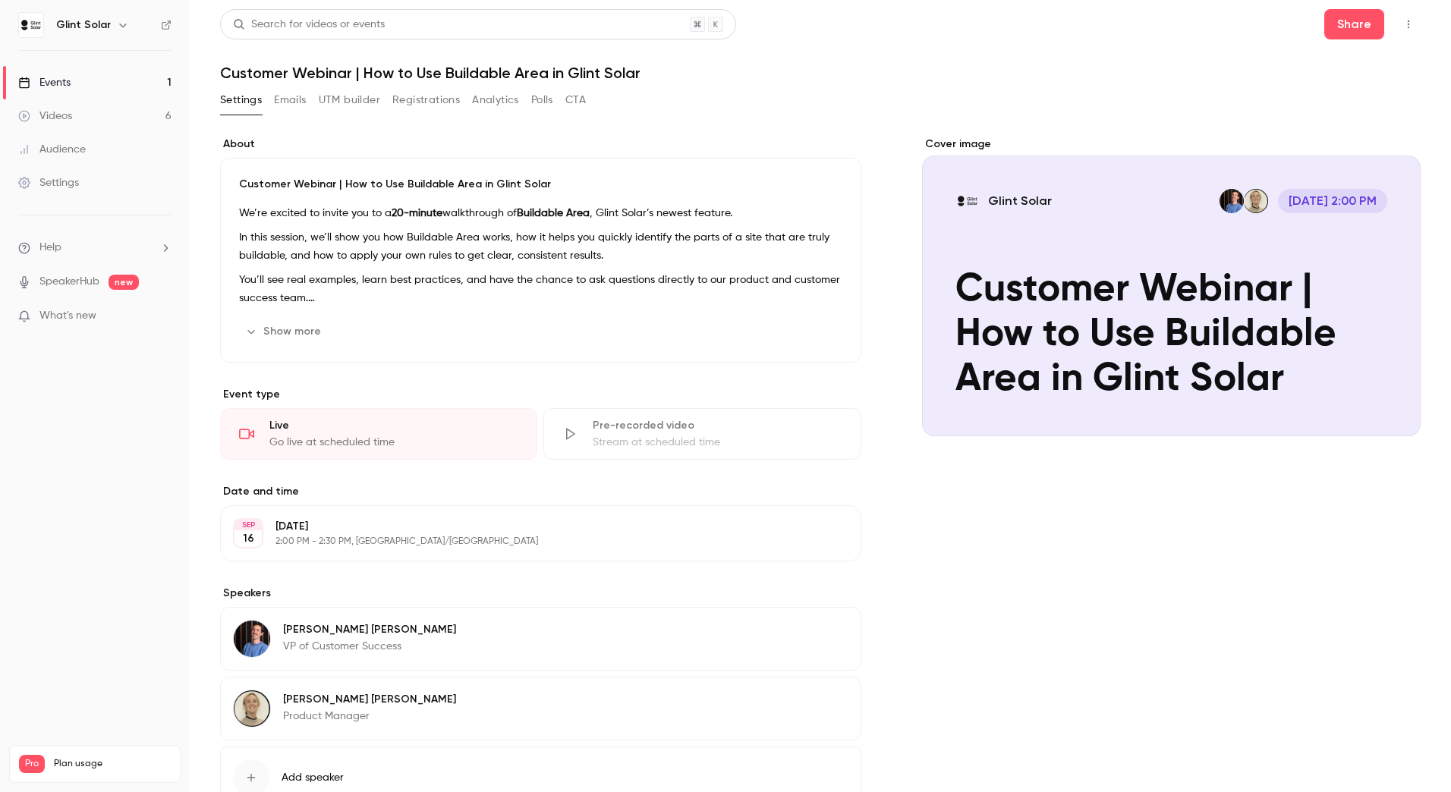
click at [404, 99] on button "Registrations" at bounding box center [426, 100] width 68 height 24
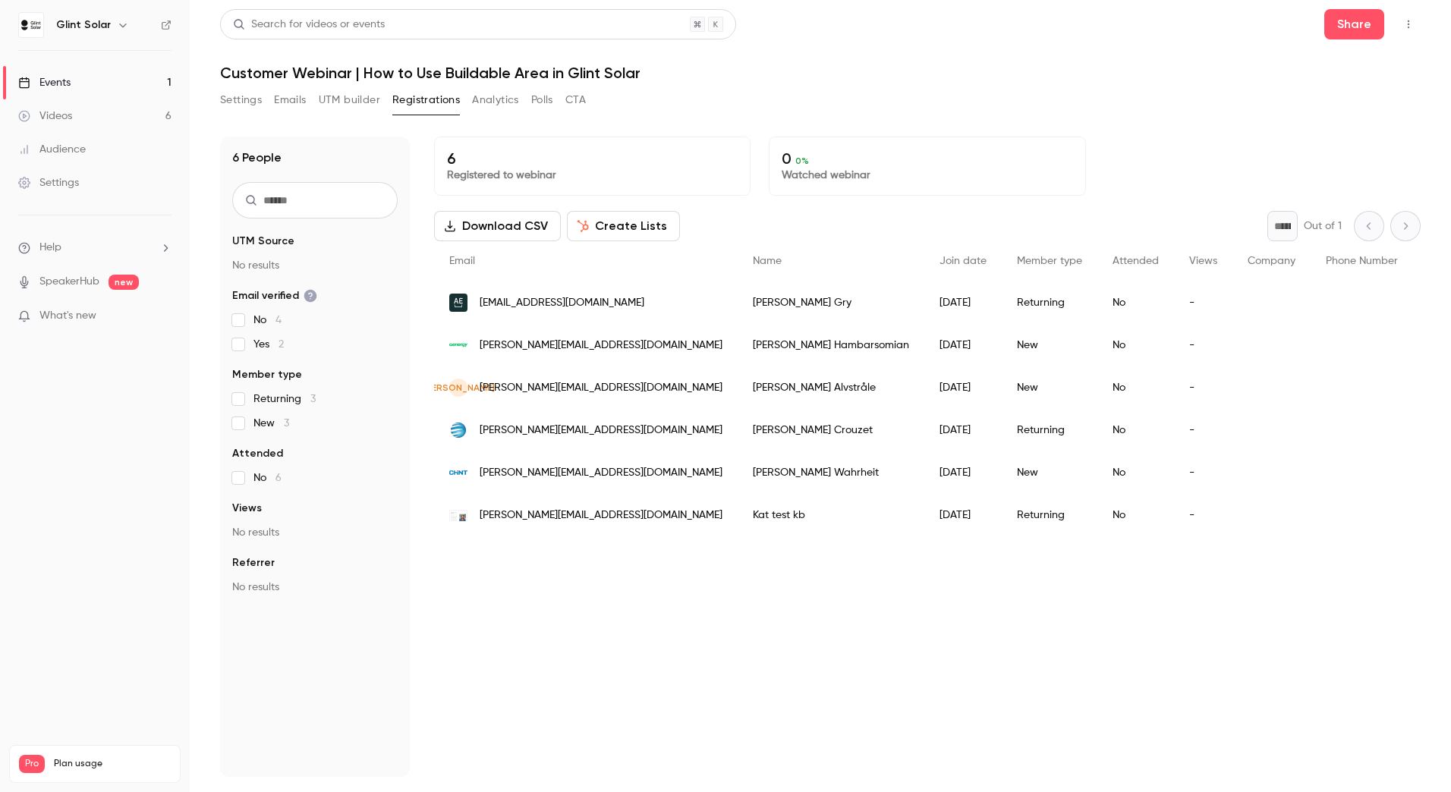
click at [1413, 21] on icon "button" at bounding box center [1409, 24] width 12 height 11
click at [1173, 29] on div at bounding box center [725, 396] width 1451 height 792
click at [119, 21] on icon "button" at bounding box center [123, 25] width 12 height 12
click at [94, 212] on link "Log out" at bounding box center [155, 220] width 284 height 39
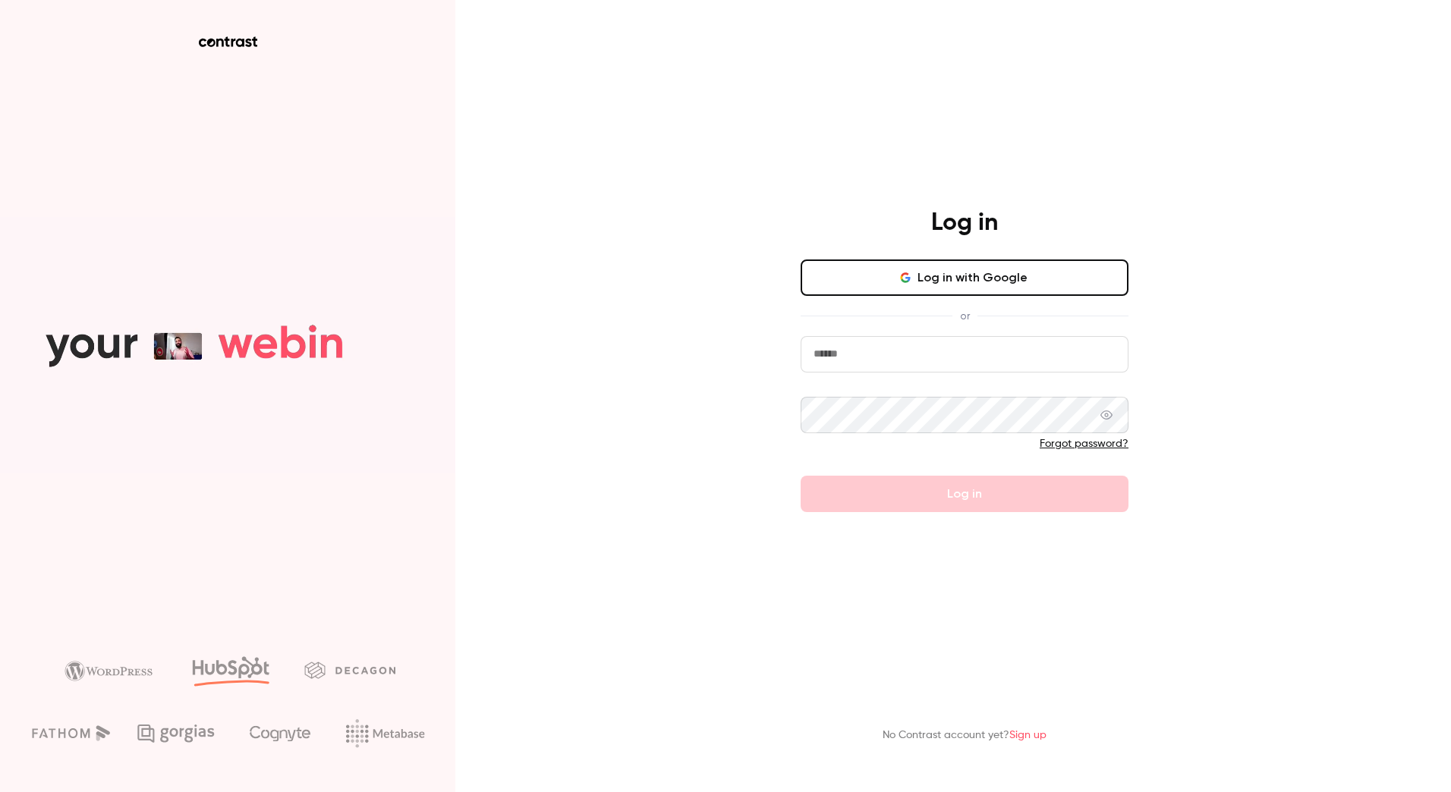
type input "*******"
click at [988, 279] on button "Log in with Google" at bounding box center [965, 278] width 328 height 36
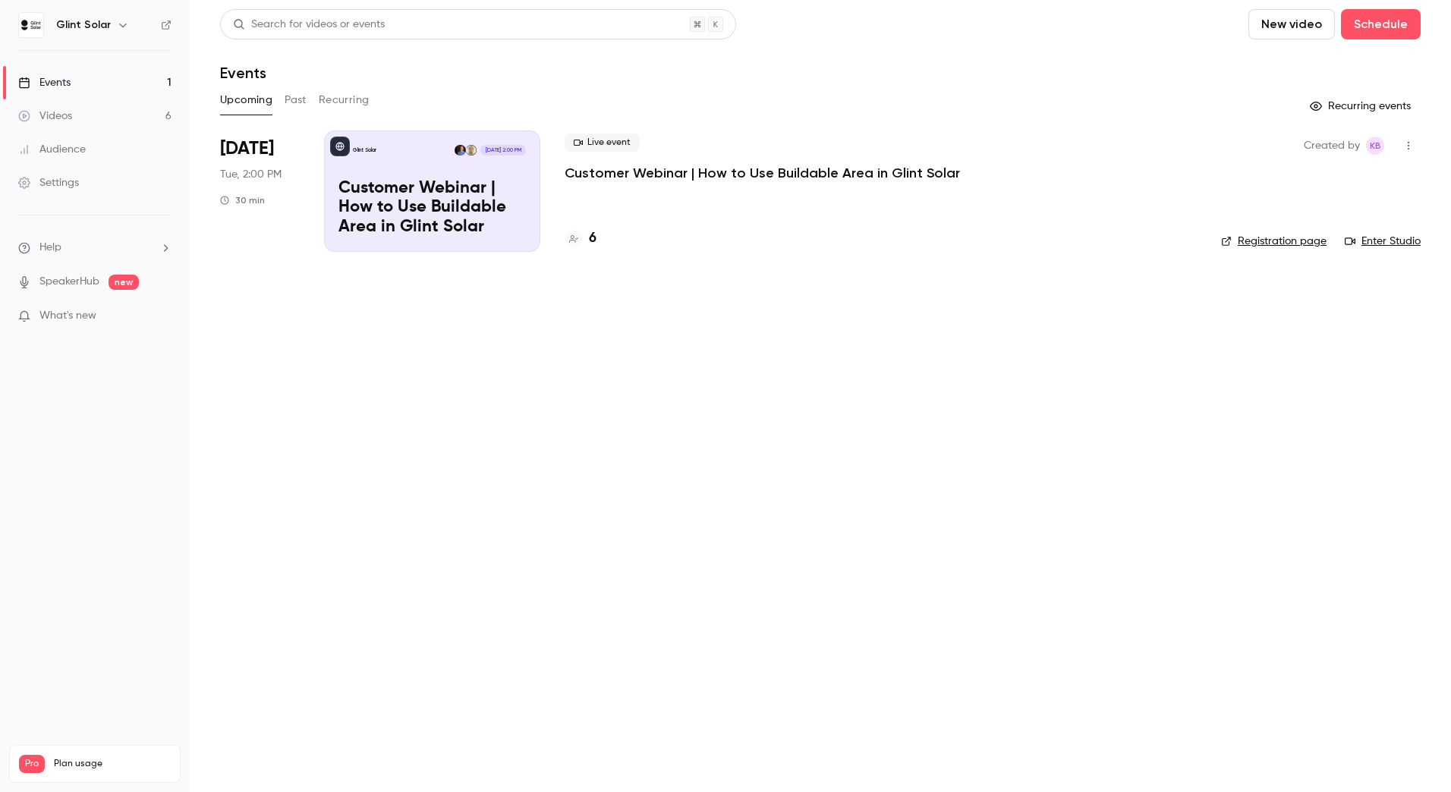
click at [452, 187] on p "Customer Webinar | How to Use Buildable Area in Glint Solar" at bounding box center [432, 208] width 187 height 58
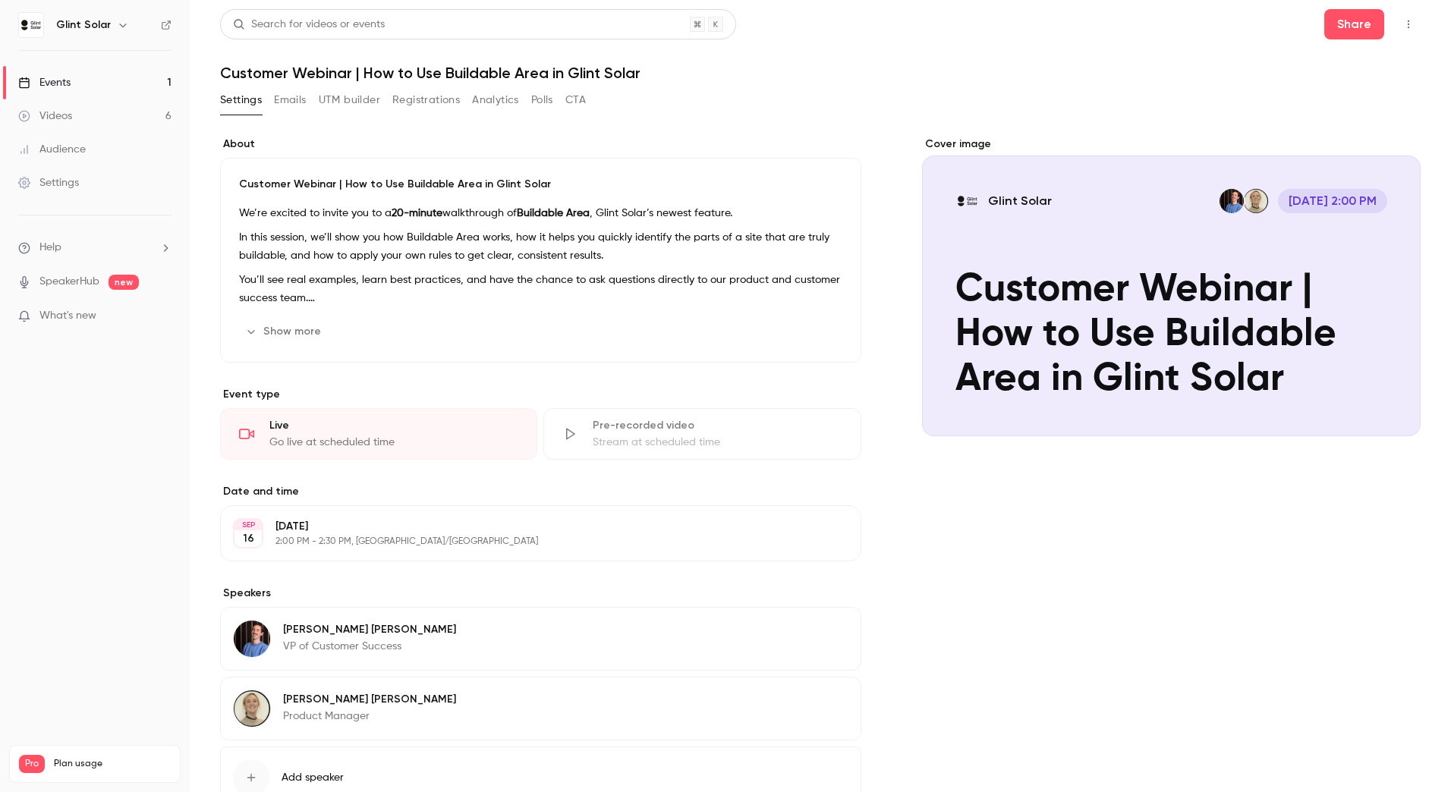
click at [438, 101] on button "Registrations" at bounding box center [426, 100] width 68 height 24
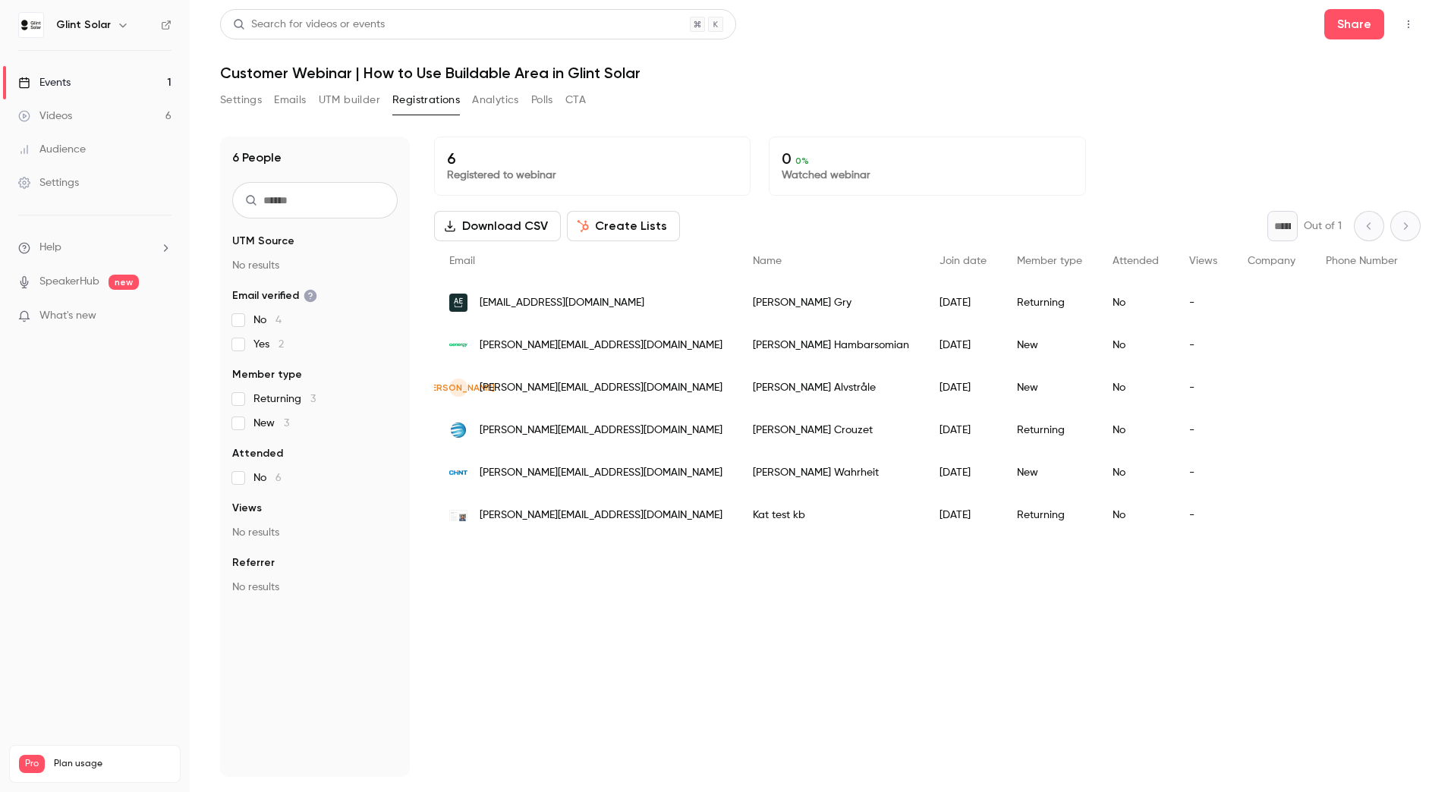
click at [598, 522] on div "[PERSON_NAME][EMAIL_ADDRESS][DOMAIN_NAME]" at bounding box center [586, 515] width 304 height 43
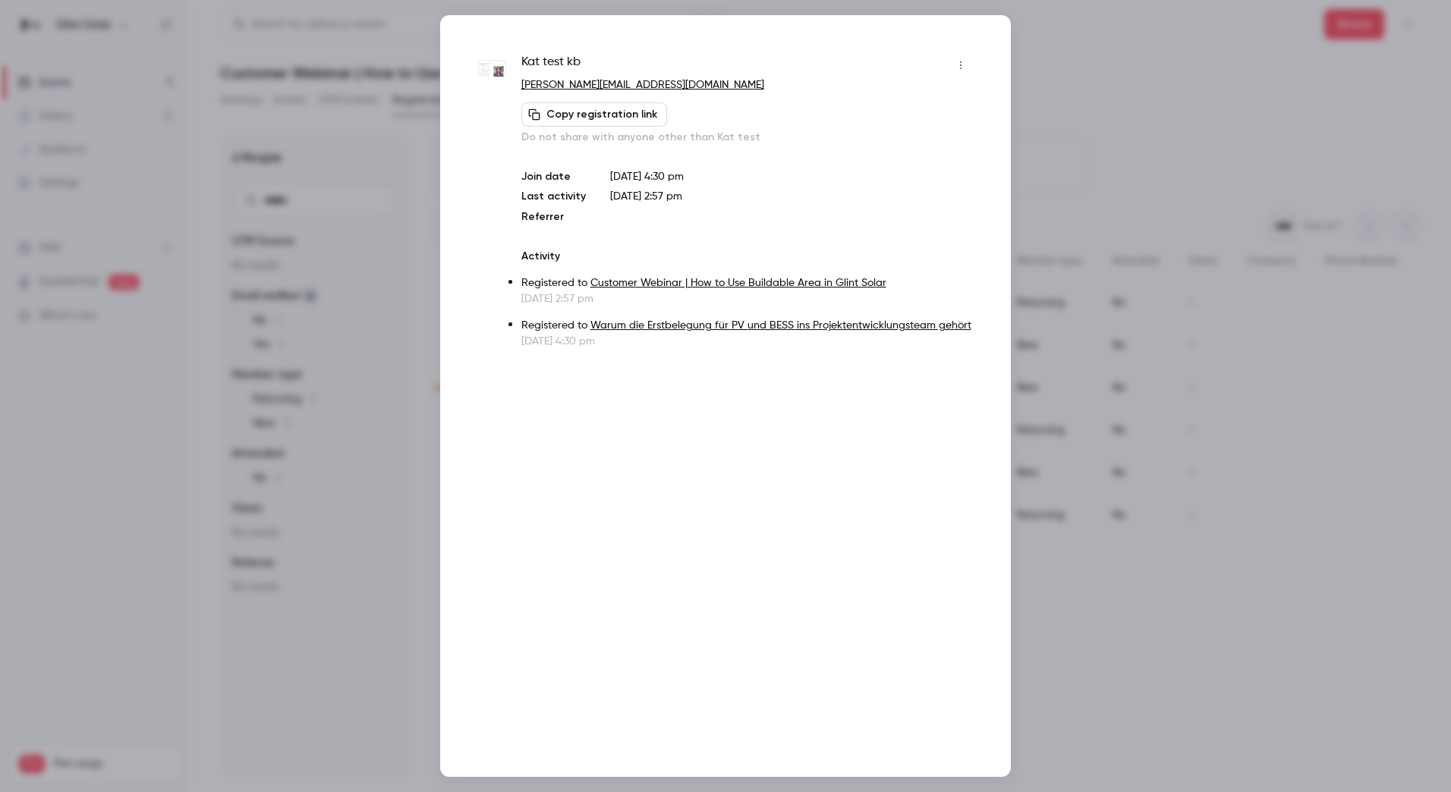
click at [961, 68] on icon "button" at bounding box center [961, 65] width 2 height 8
click at [913, 140] on div "Remove registration" at bounding box center [902, 143] width 115 height 15
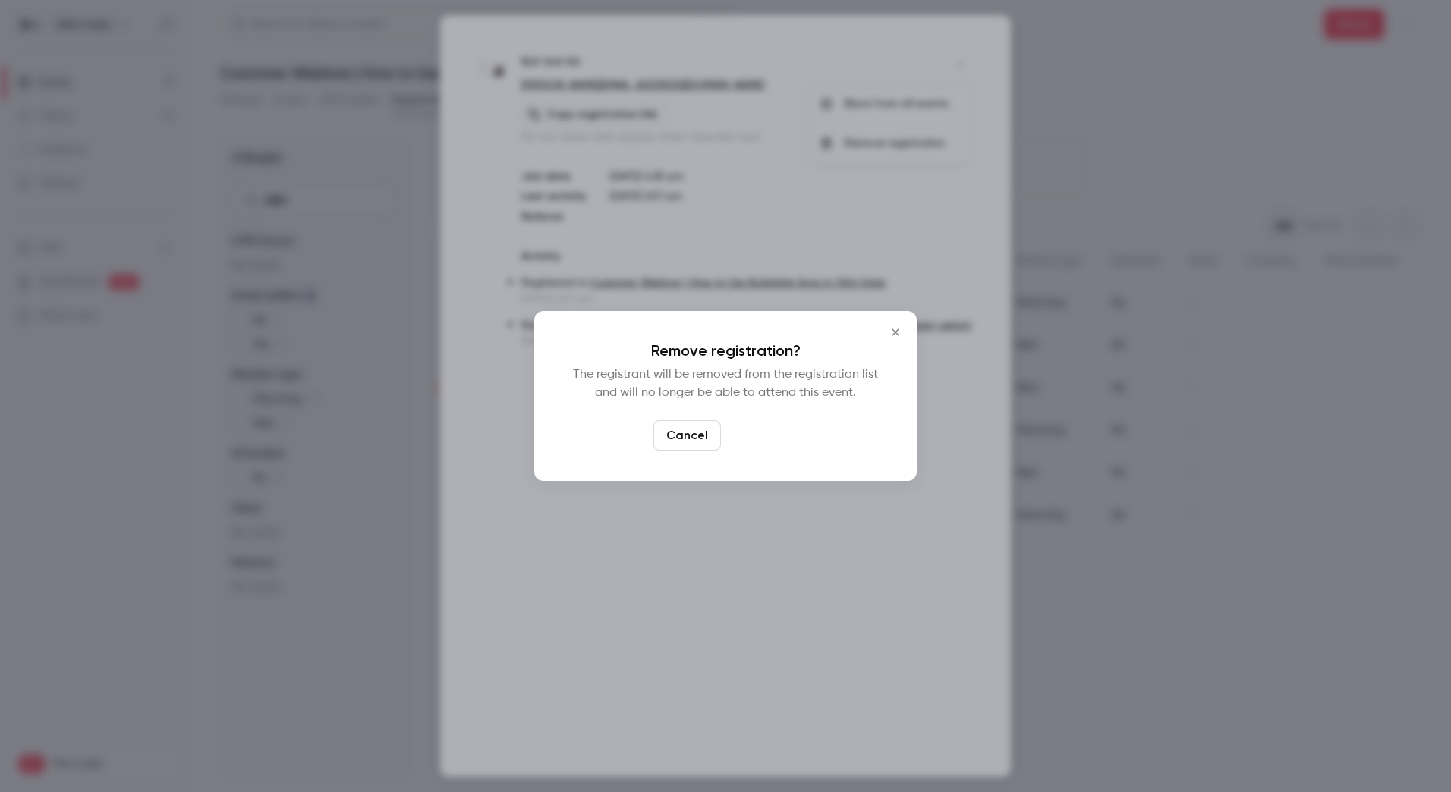
click at [762, 442] on button "Confirm" at bounding box center [762, 435] width 71 height 30
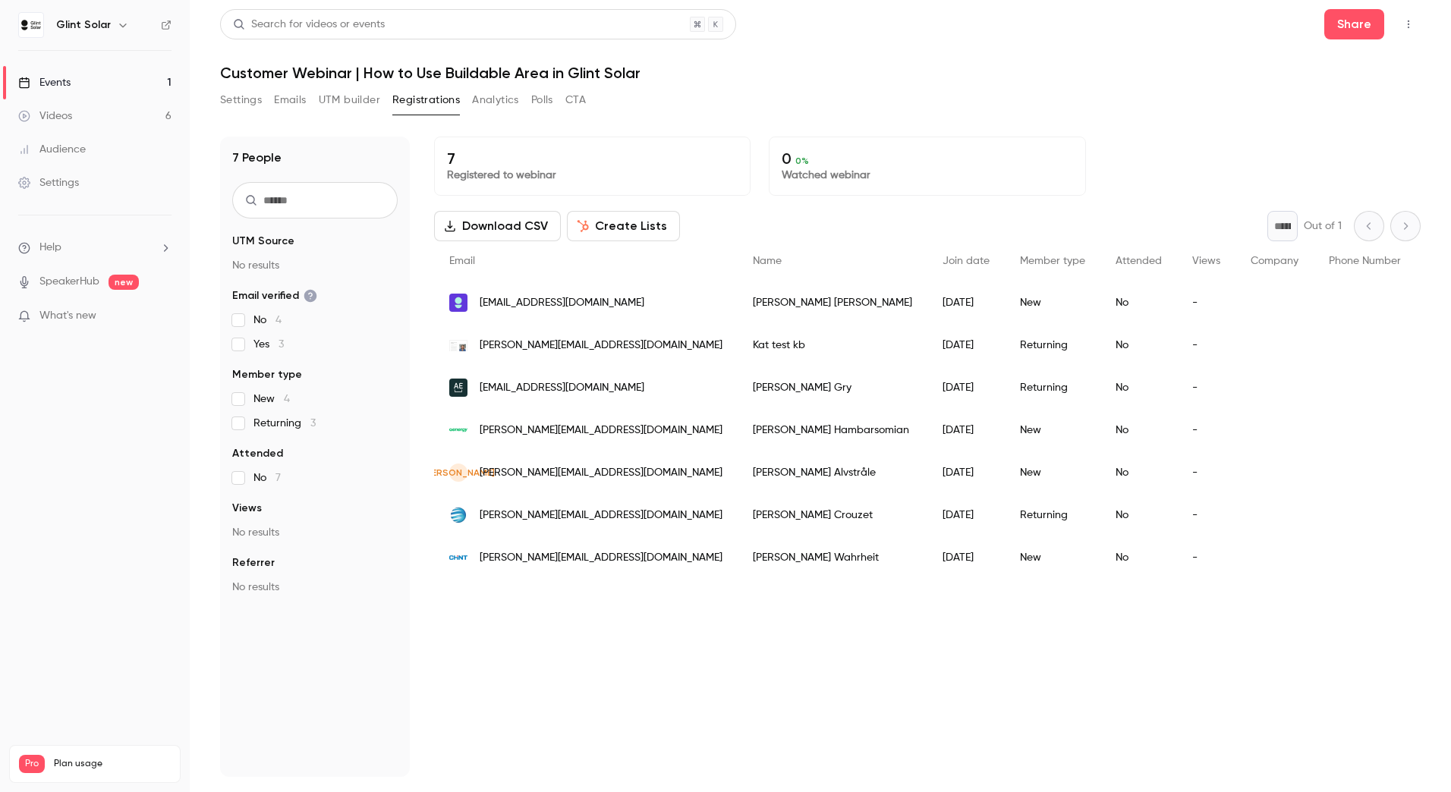
click at [598, 304] on div "[EMAIL_ADDRESS][DOMAIN_NAME]" at bounding box center [586, 303] width 304 height 43
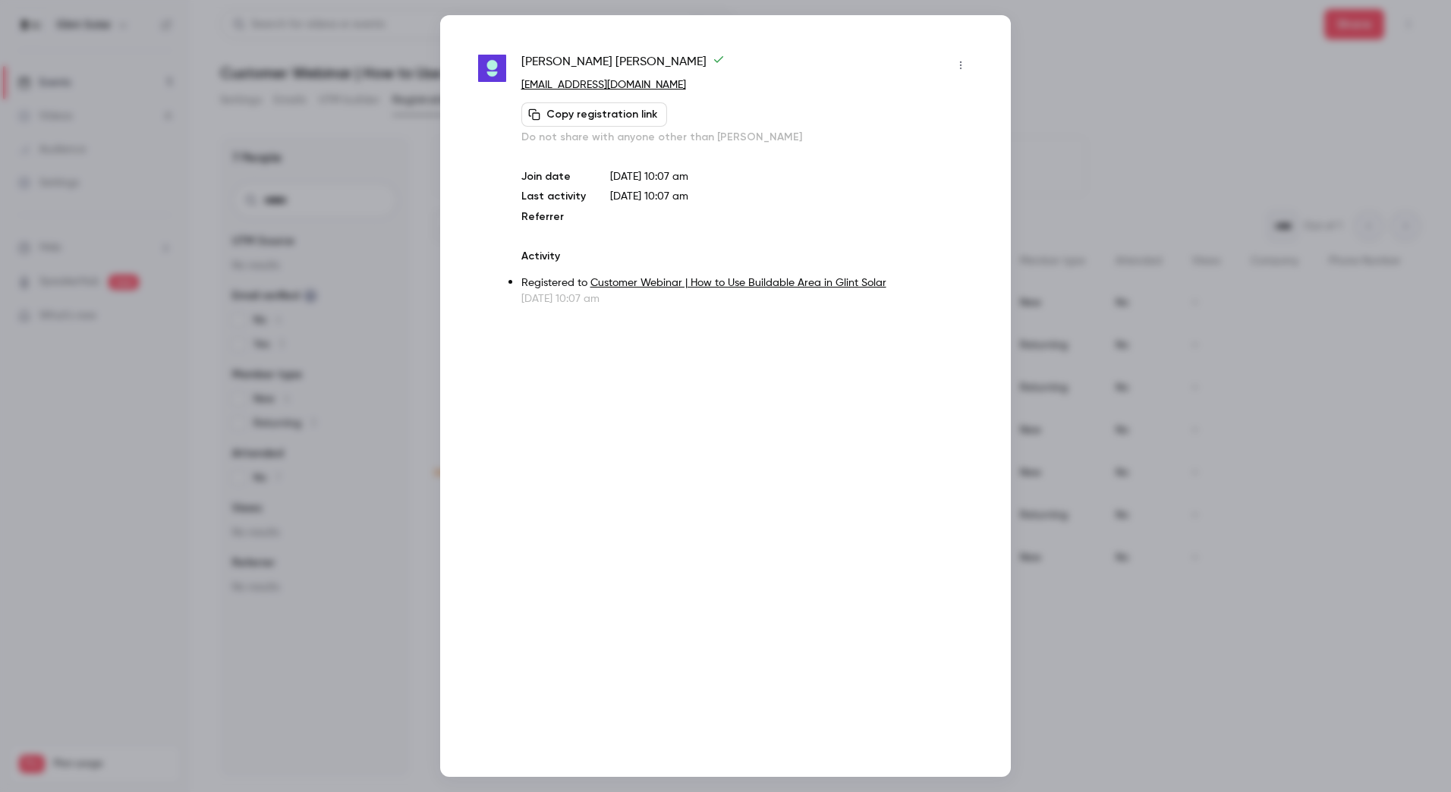
click at [423, 21] on div at bounding box center [725, 396] width 1451 height 792
